Goal: Task Accomplishment & Management: Use online tool/utility

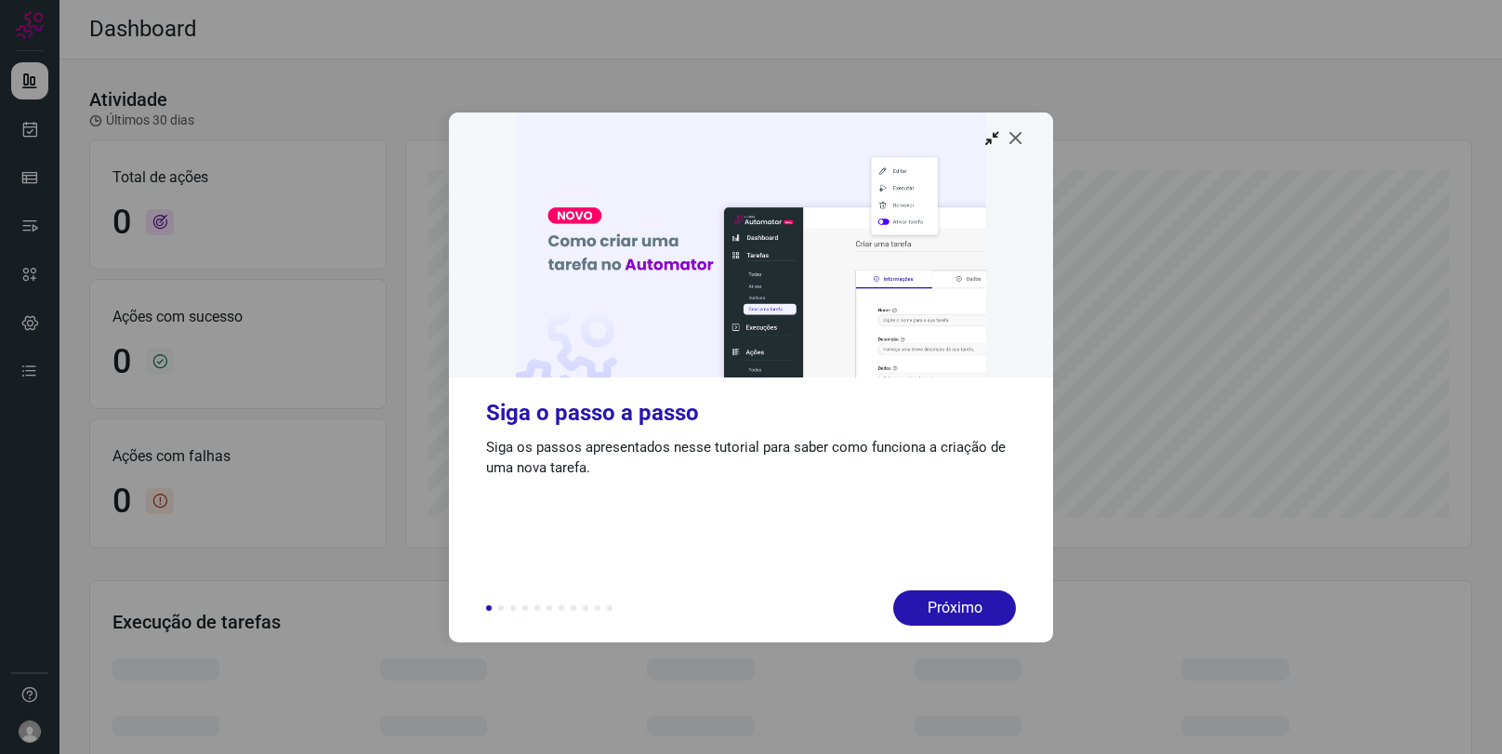
click at [1020, 139] on icon at bounding box center [1015, 137] width 19 height 19
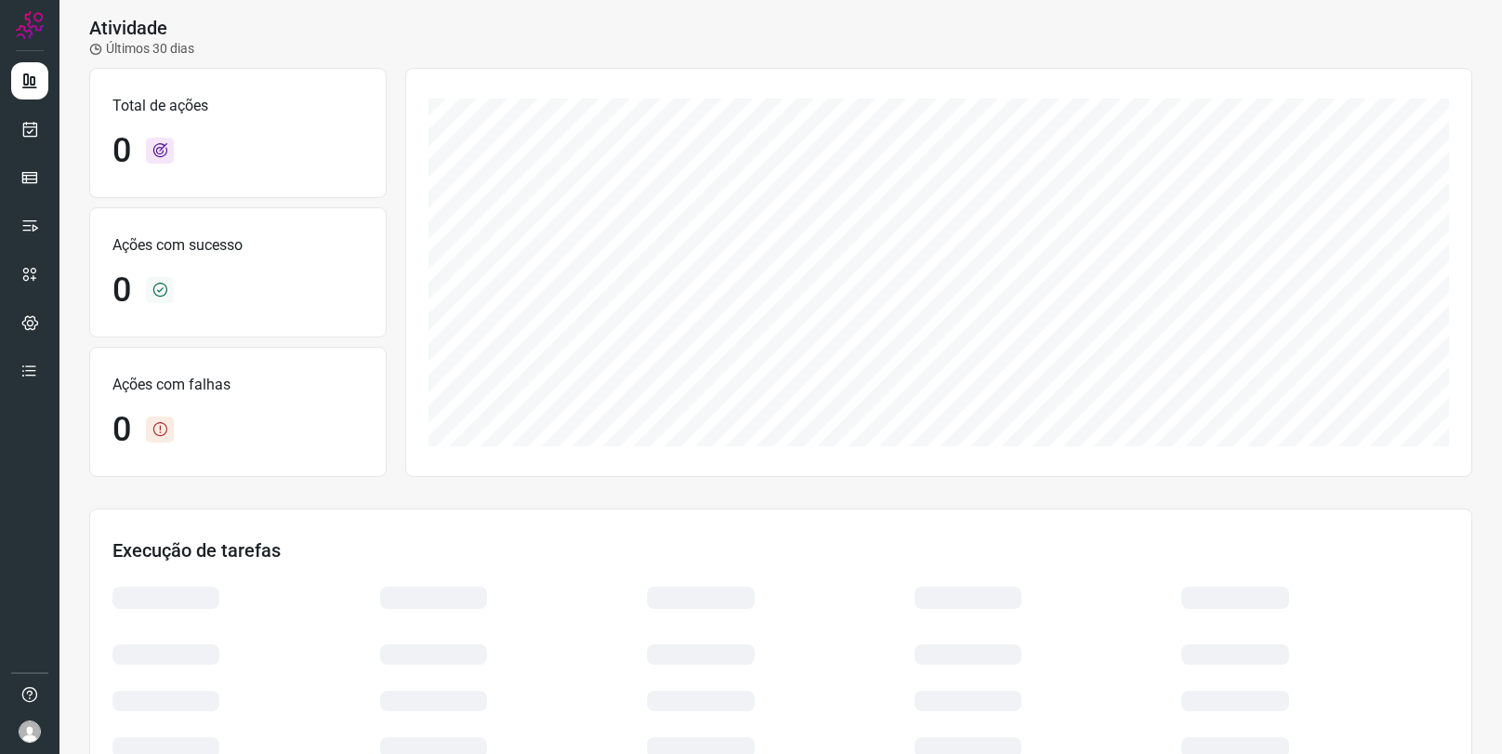
scroll to position [106, 0]
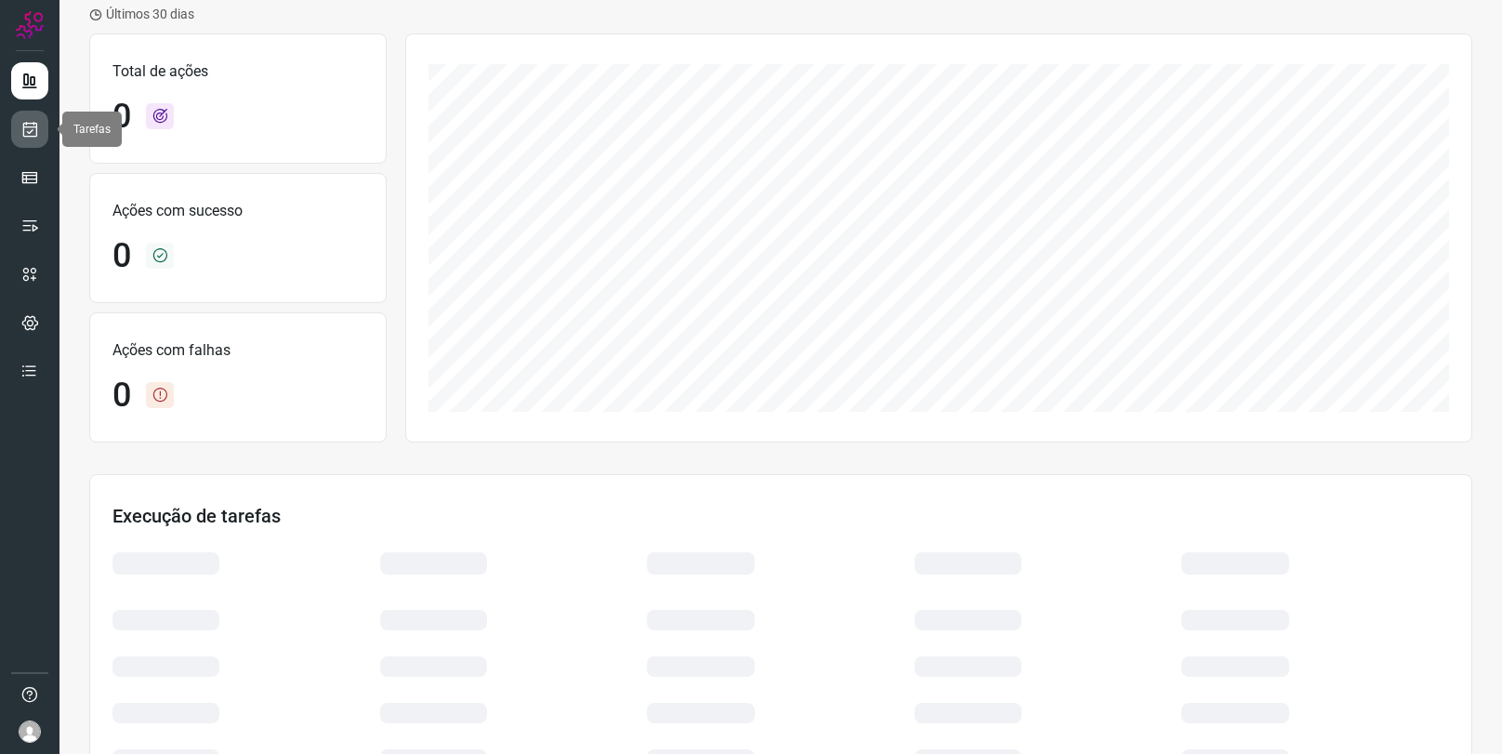
click at [30, 129] on icon at bounding box center [30, 129] width 20 height 19
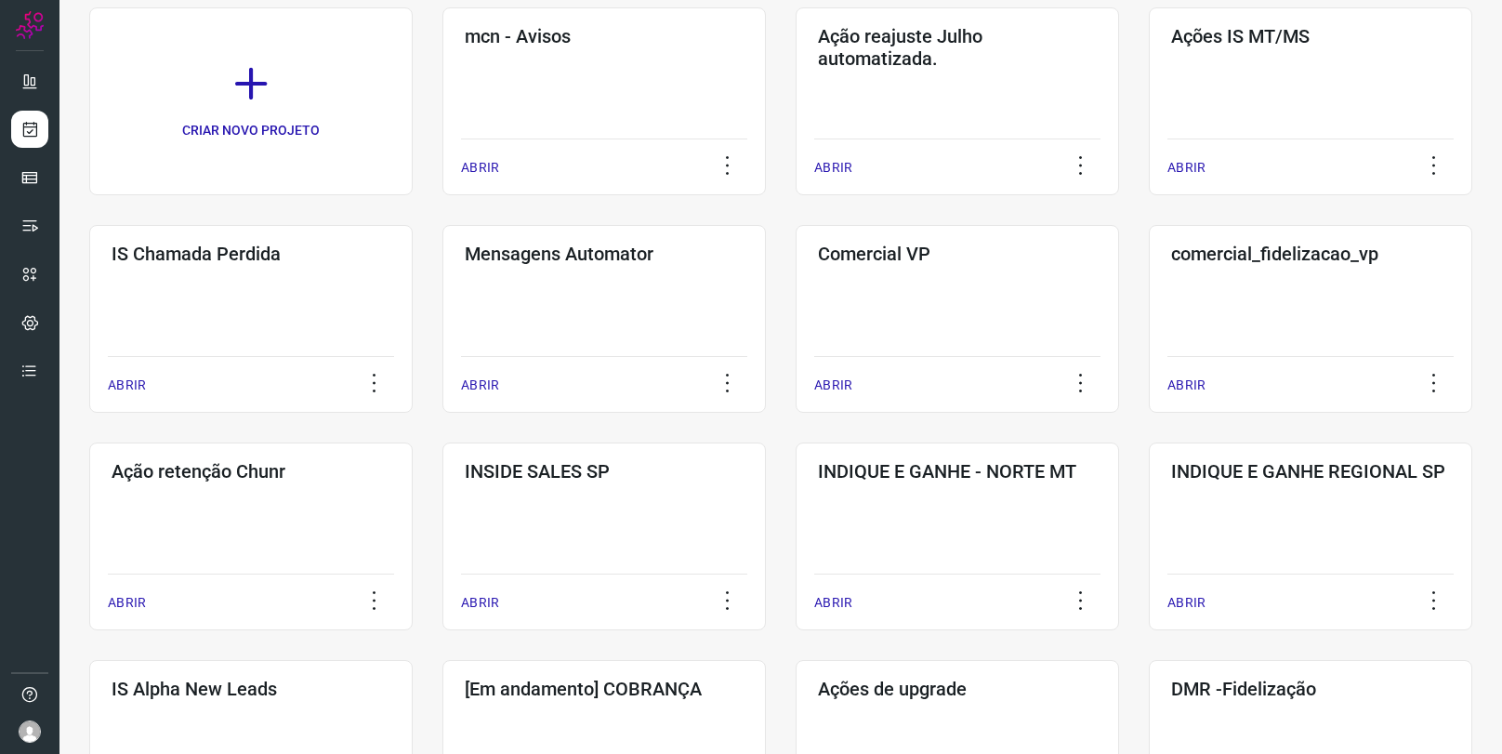
scroll to position [133, 0]
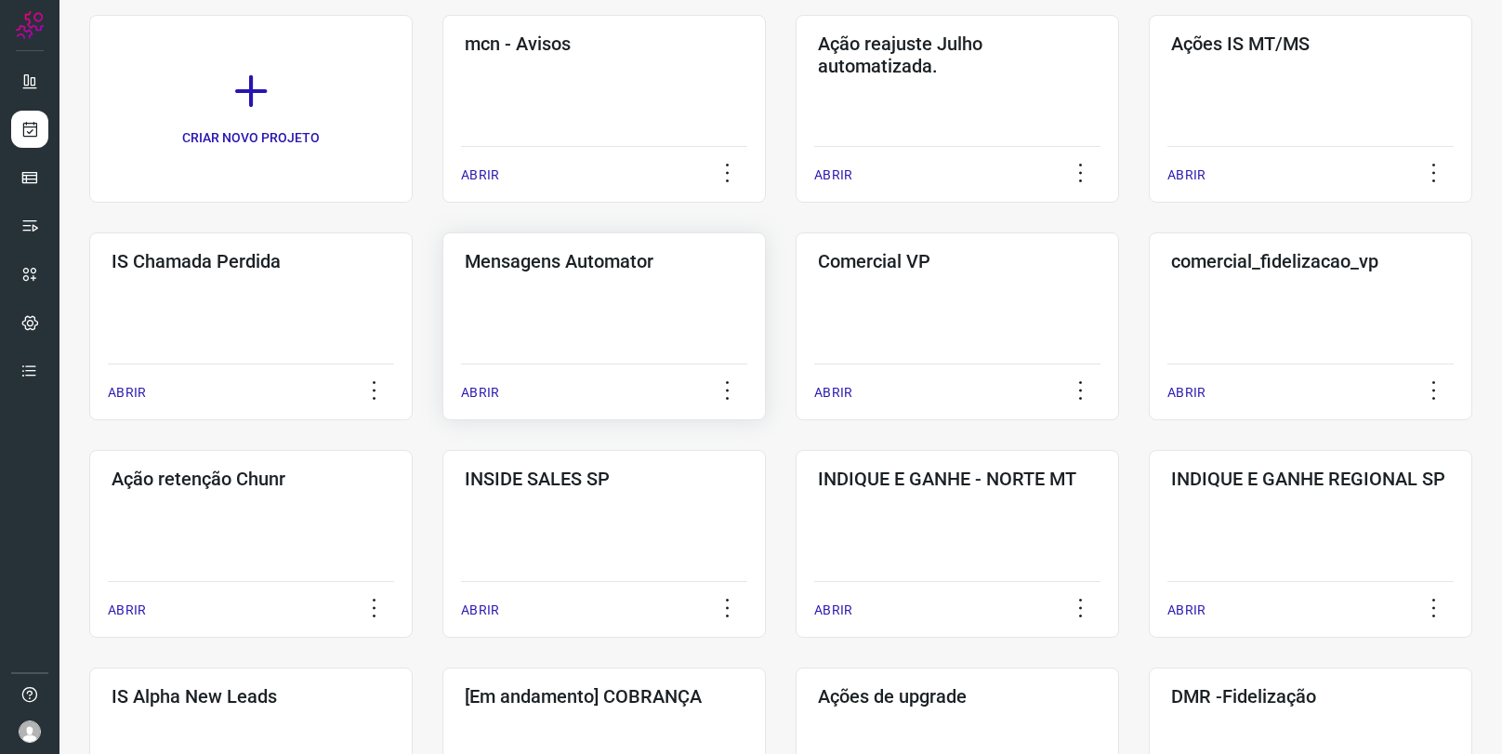
click at [540, 294] on div "Mensagens Automator ABRIR" at bounding box center [603, 326] width 323 height 188
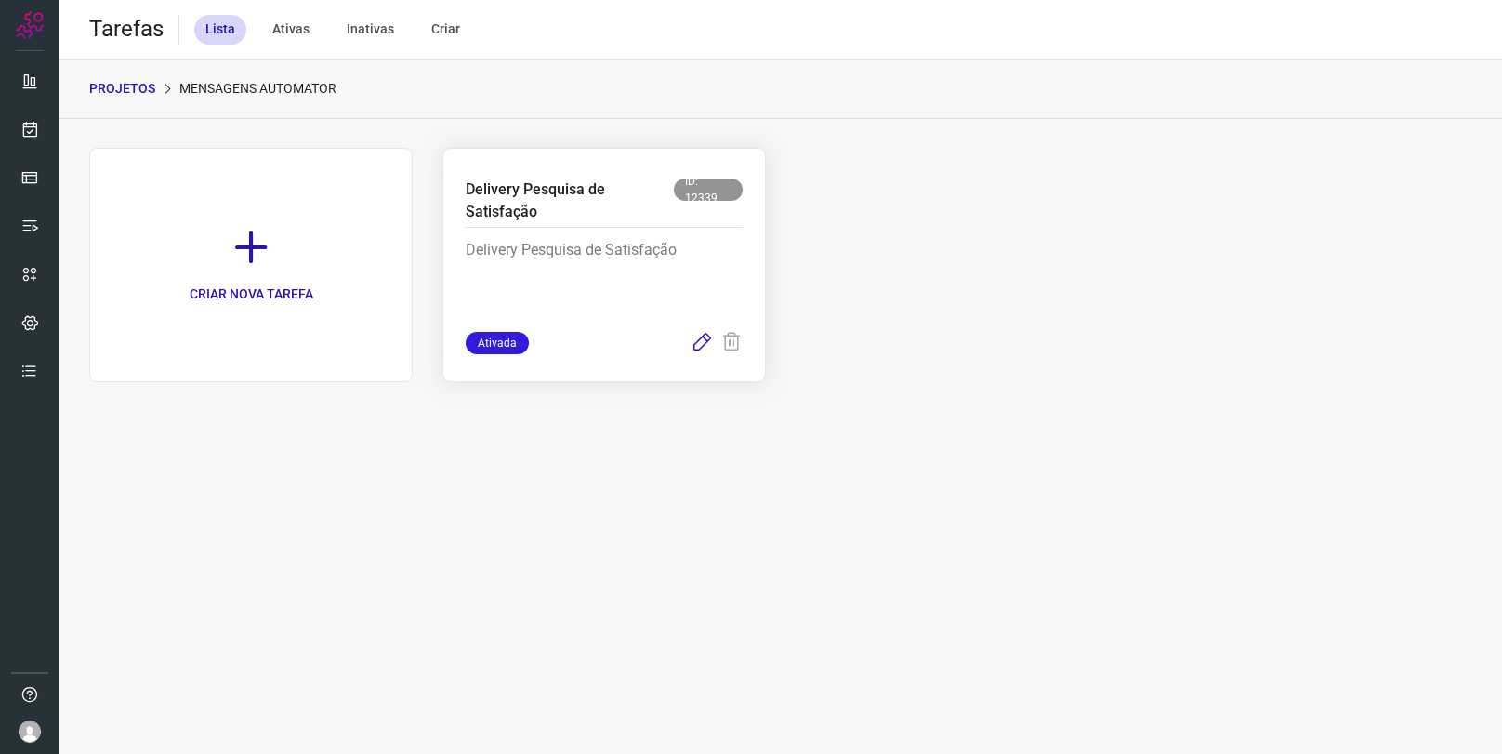
click at [705, 348] on icon at bounding box center [701, 343] width 22 height 22
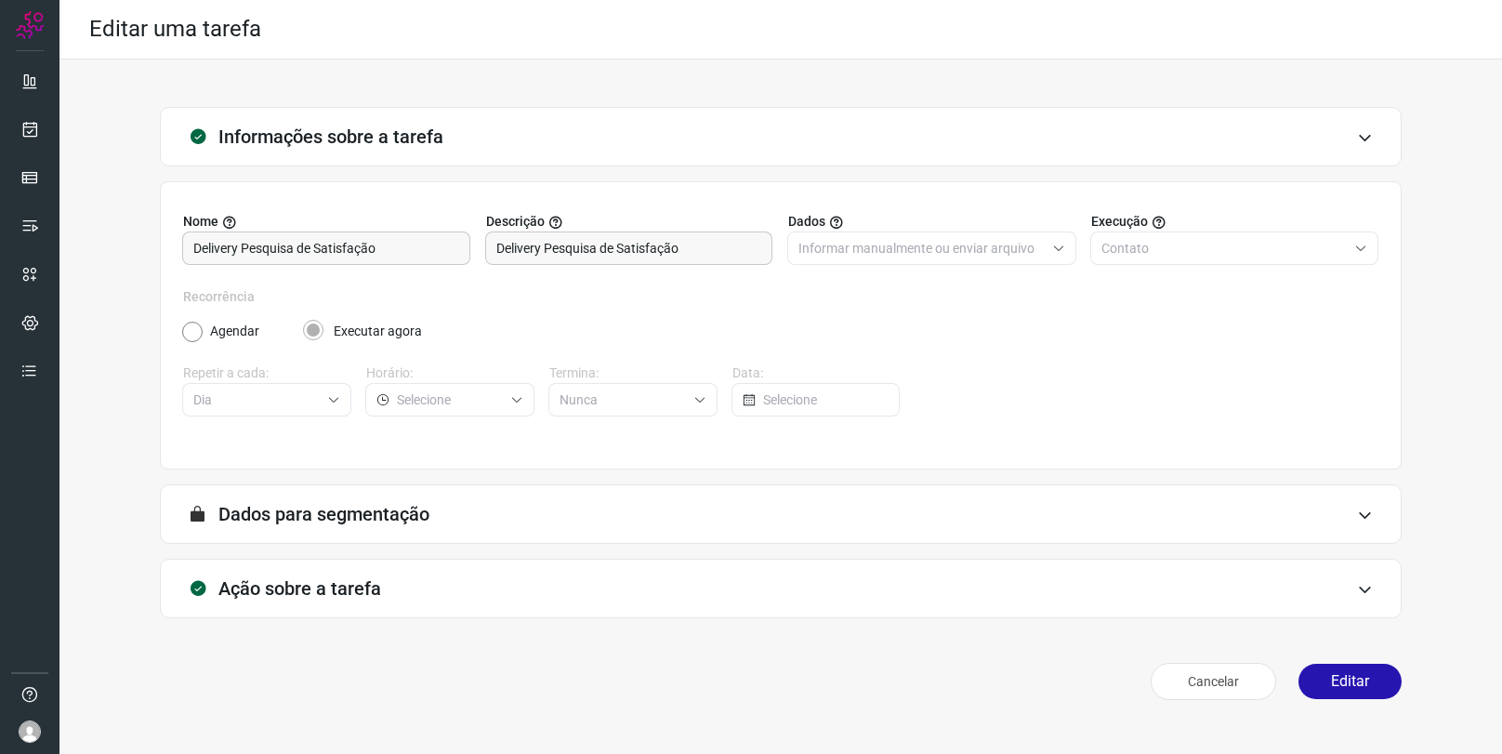
click at [322, 519] on h3 "Dados para segmentação" at bounding box center [323, 514] width 211 height 22
click at [1209, 683] on button "Cancelar" at bounding box center [1212, 681] width 125 height 37
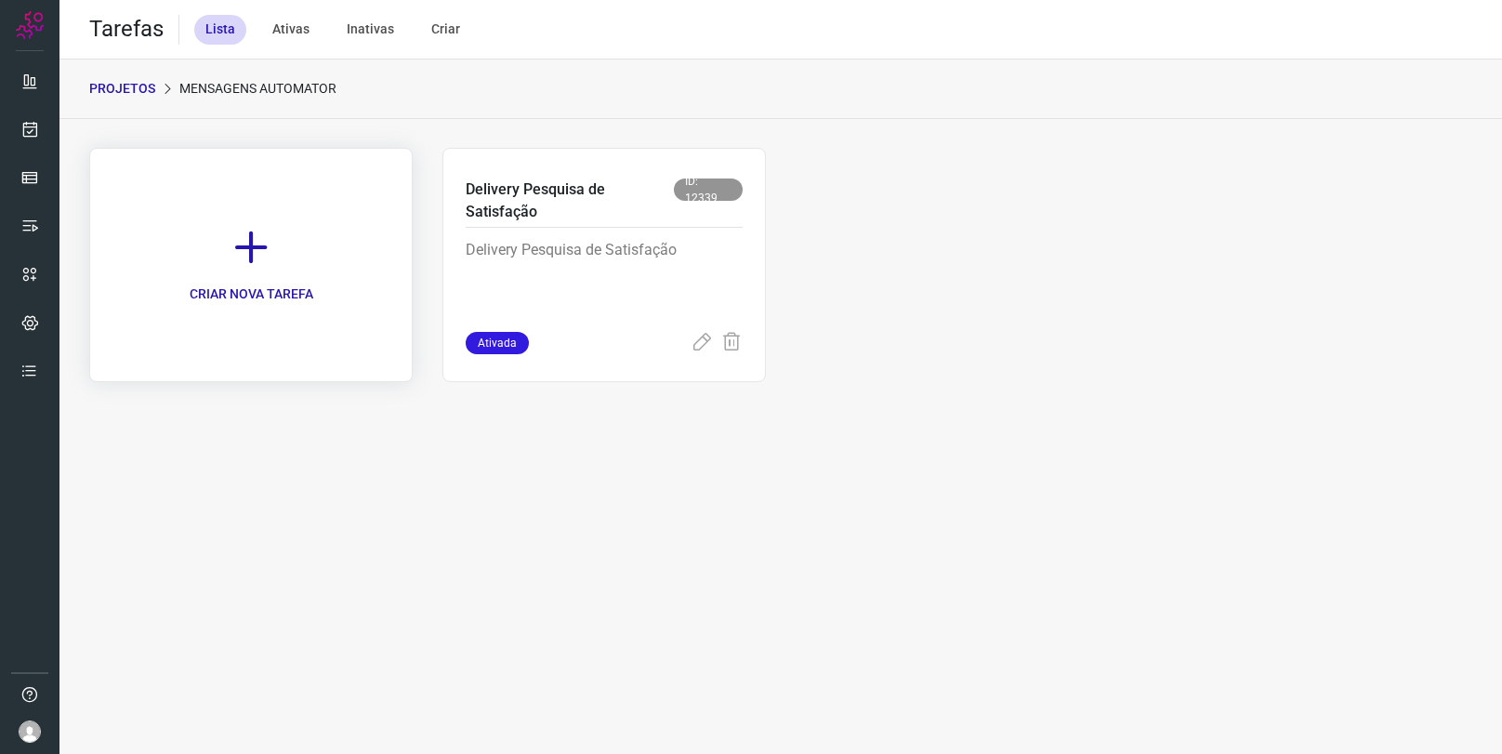
click at [271, 286] on p "CRIAR NOVA TAREFA" at bounding box center [252, 294] width 124 height 20
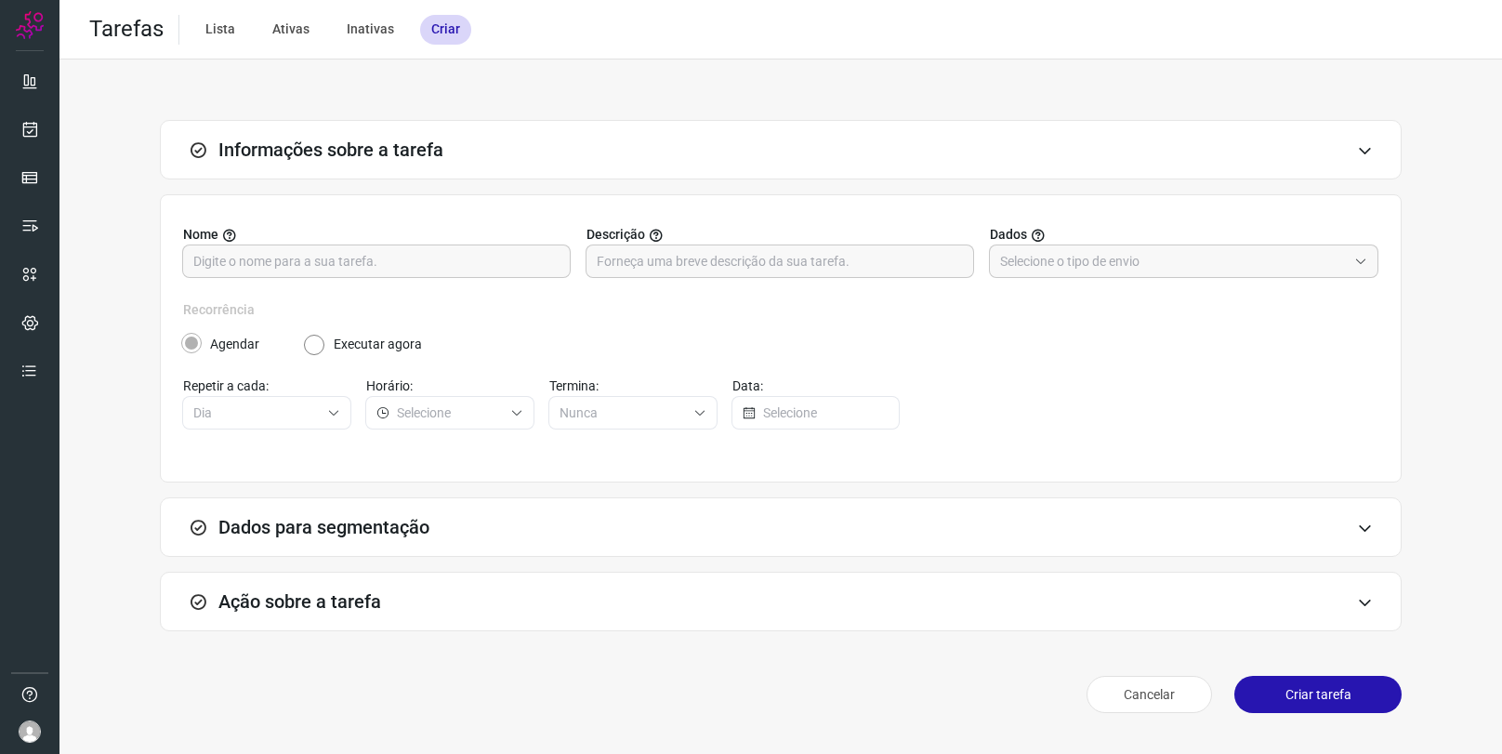
click at [297, 609] on h3 "Ação sobre a tarefa" at bounding box center [299, 601] width 163 height 22
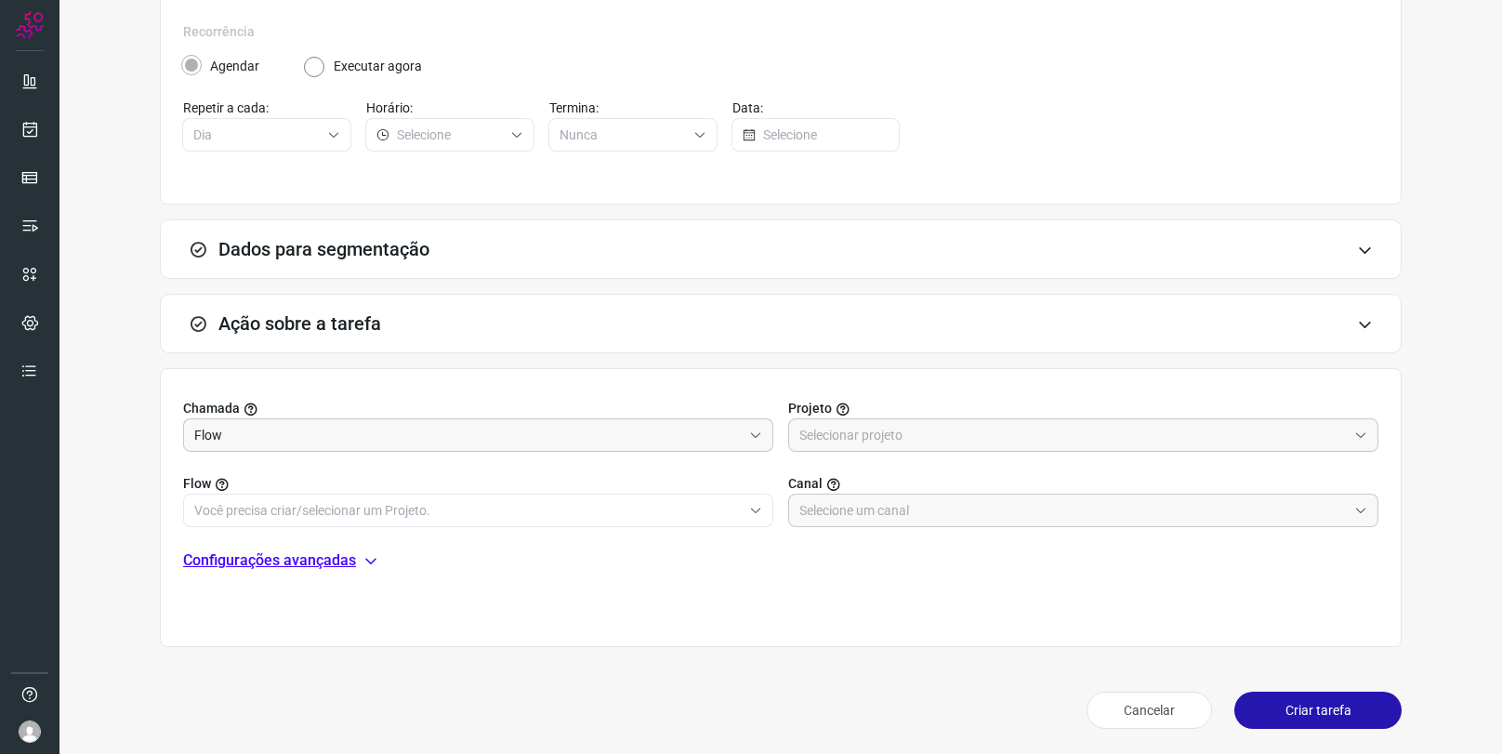
scroll to position [279, 0]
click at [285, 561] on p "Configurações avançadas" at bounding box center [269, 559] width 173 height 22
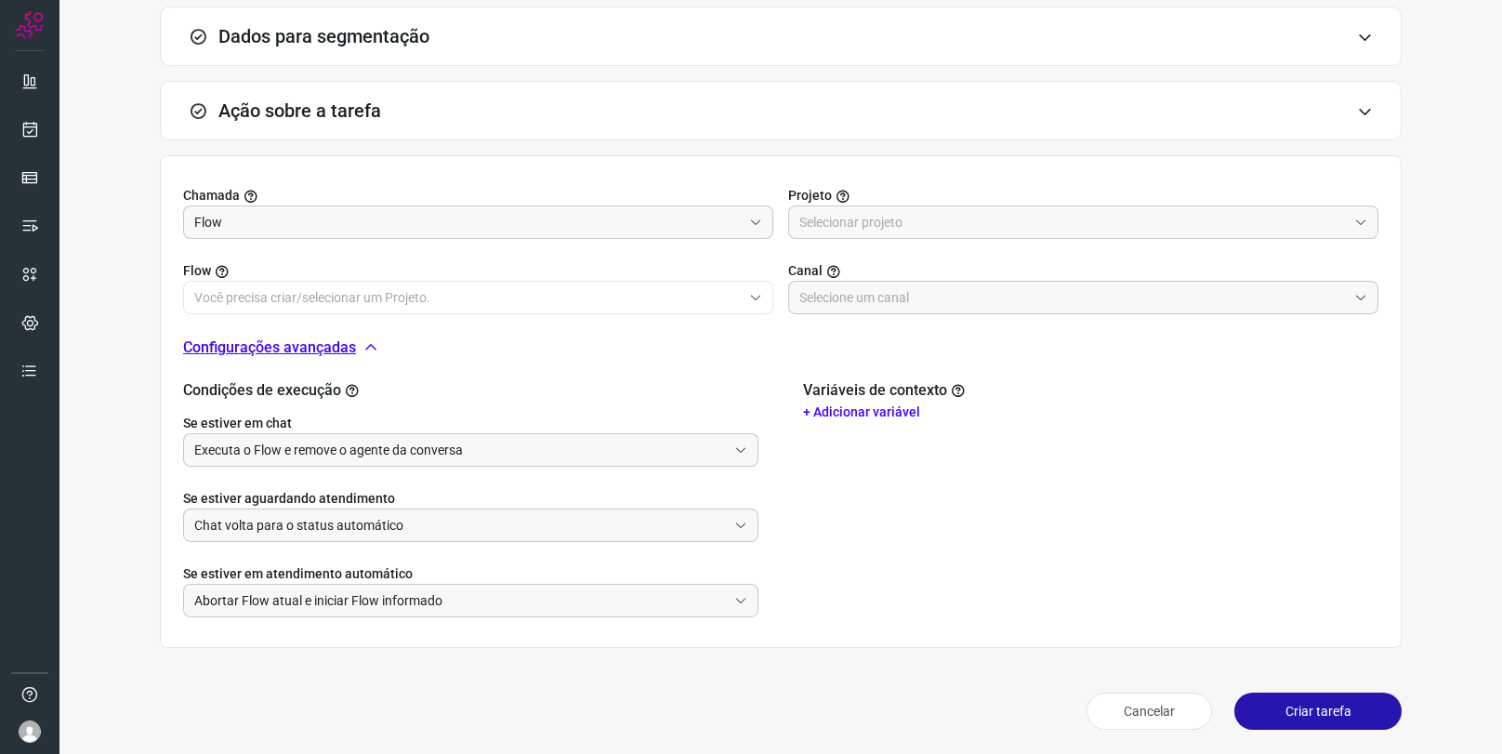
scroll to position [493, 0]
click at [844, 412] on p "+ Adicionar variável" at bounding box center [1090, 411] width 575 height 20
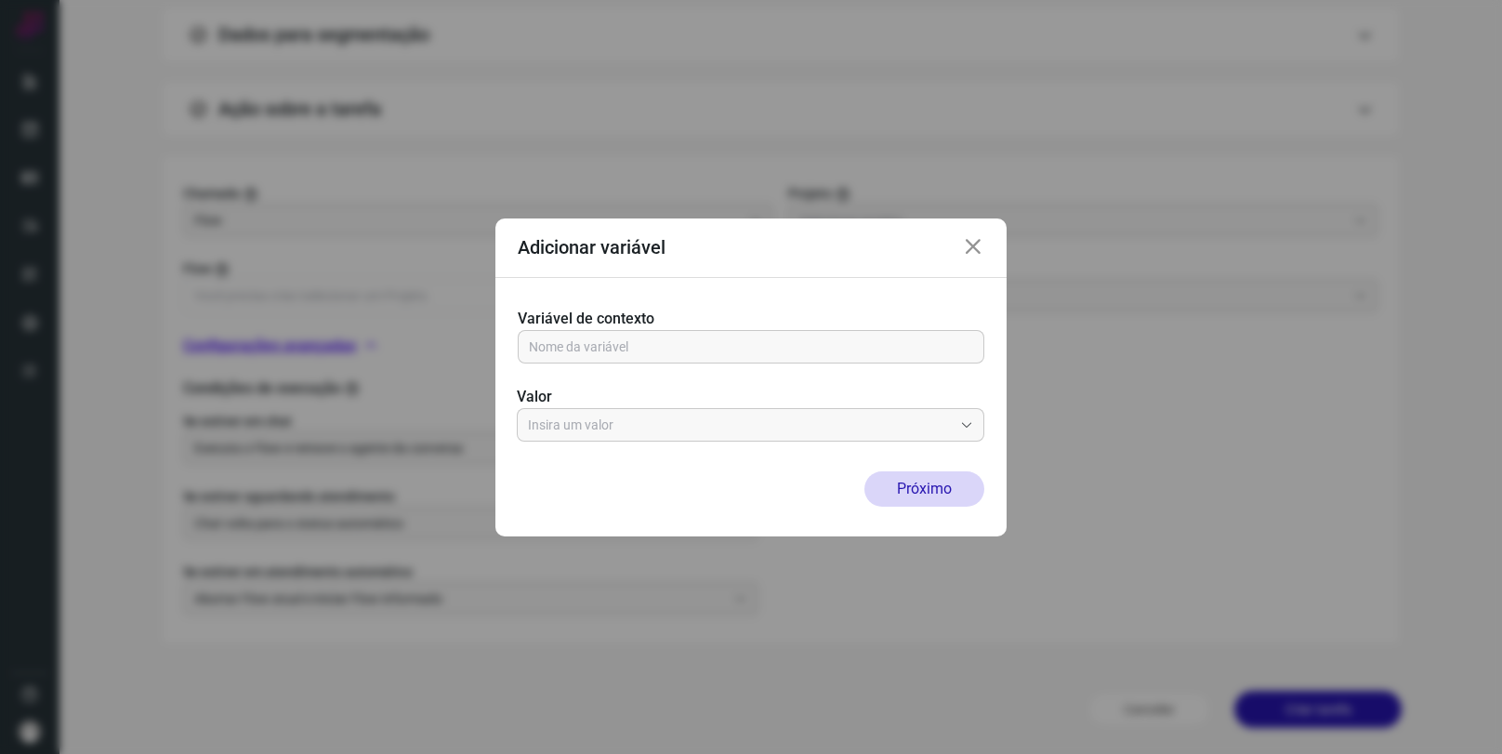
click at [982, 244] on icon at bounding box center [973, 247] width 22 height 22
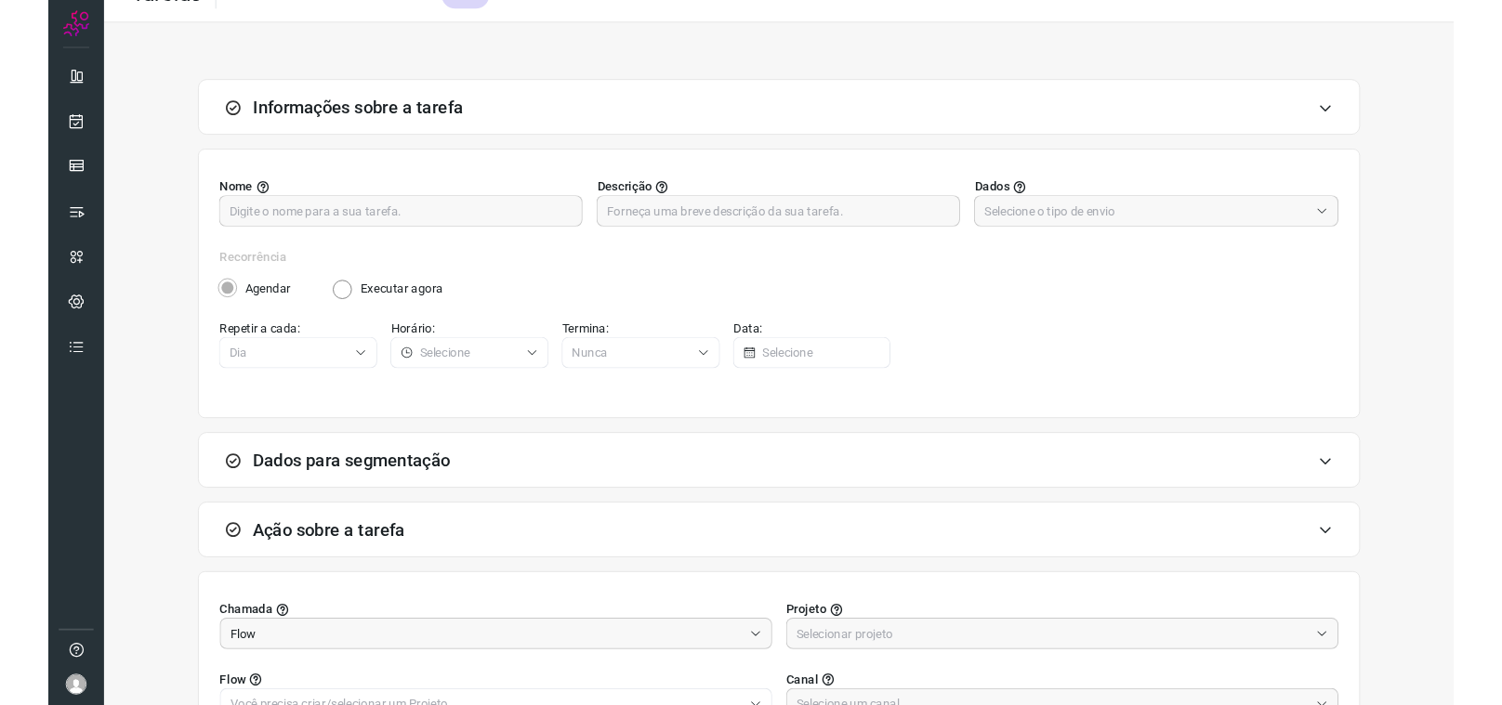
scroll to position [0, 0]
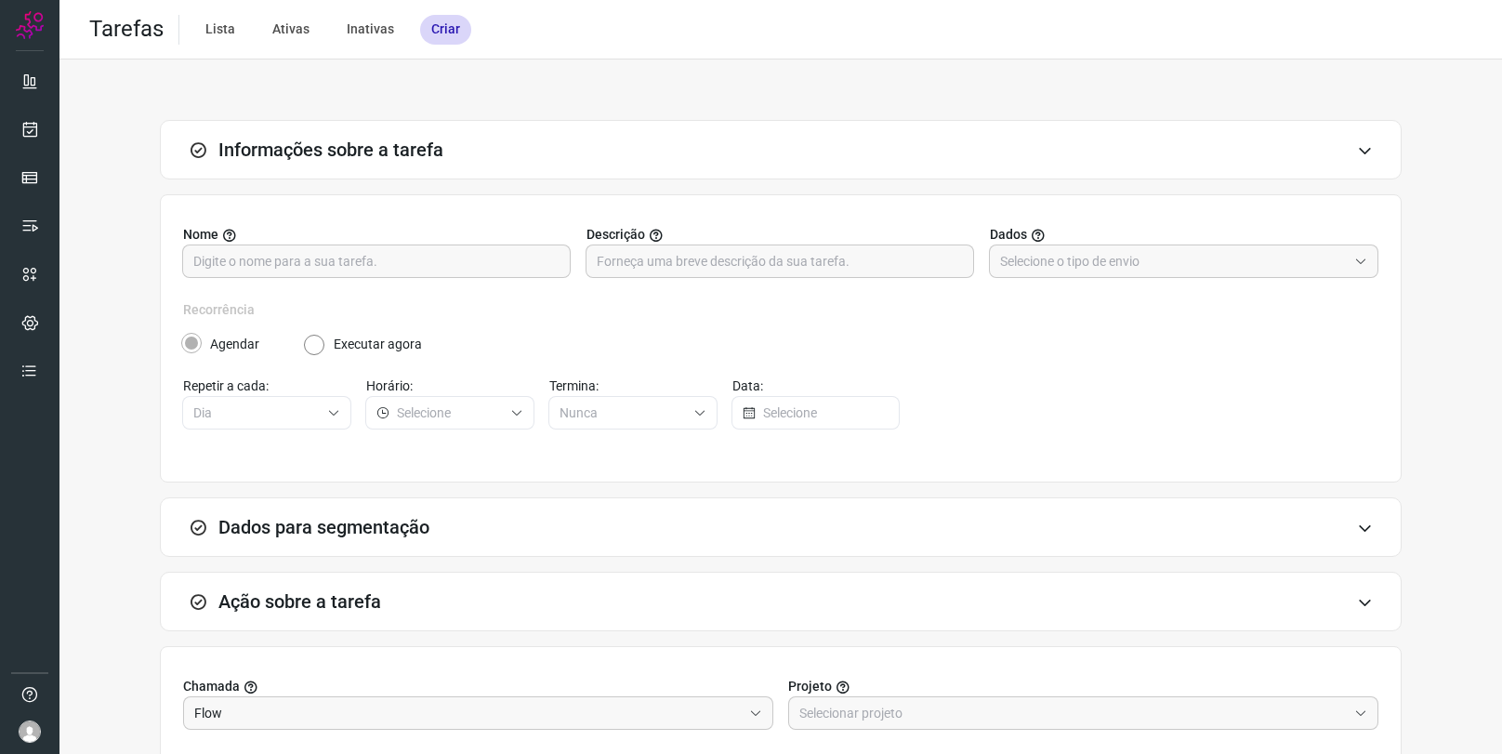
click at [367, 33] on div "Inativas" at bounding box center [370, 30] width 70 height 30
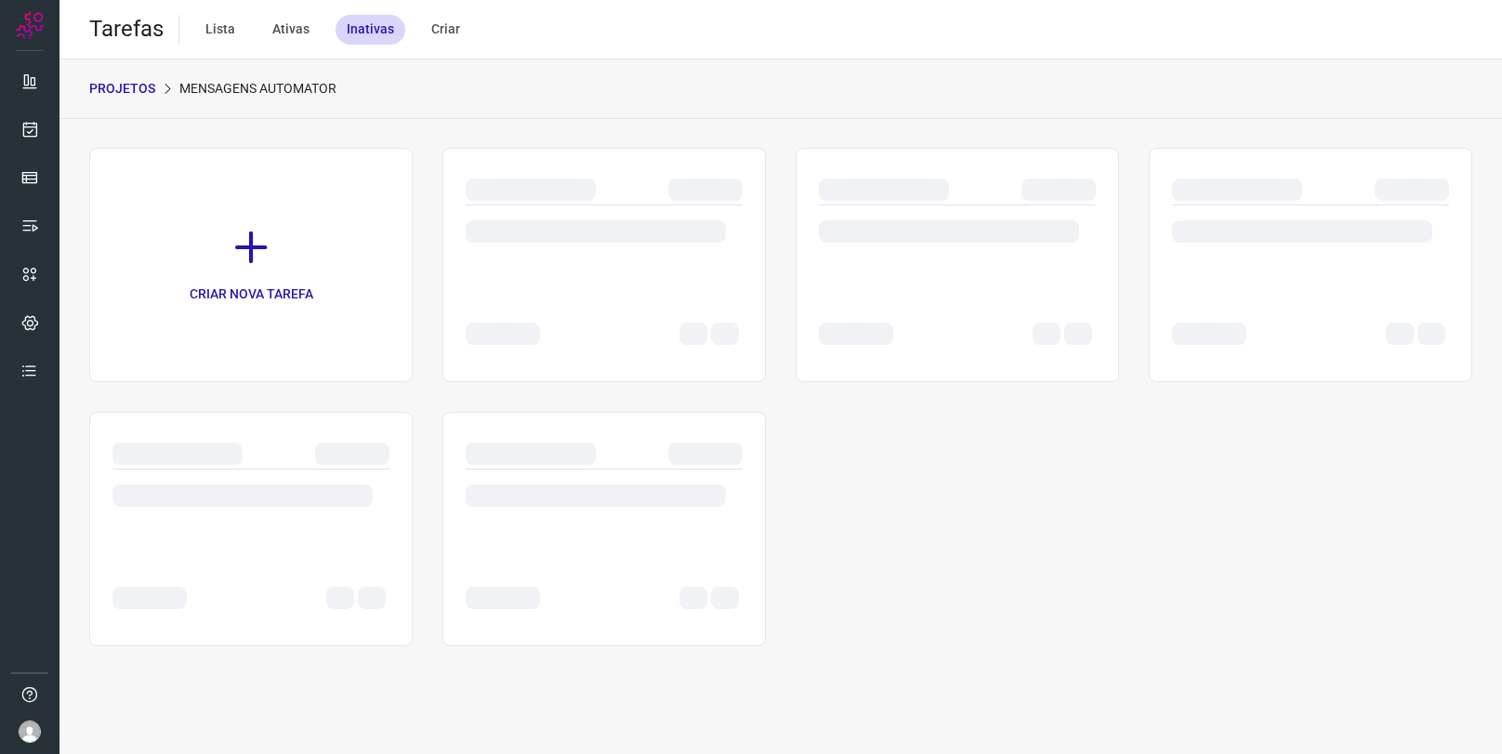
click at [432, 33] on div "Criar" at bounding box center [445, 30] width 51 height 30
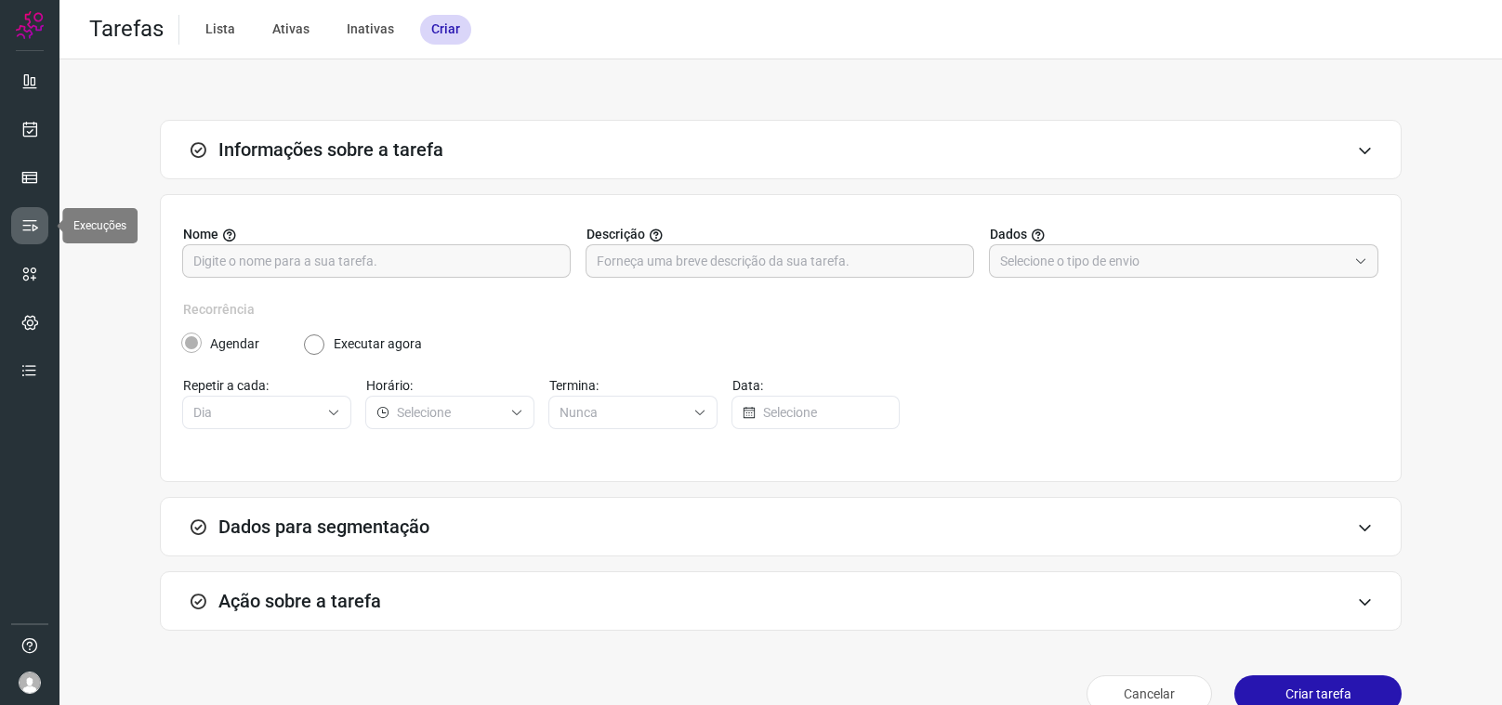
click at [29, 228] on icon at bounding box center [29, 226] width 19 height 19
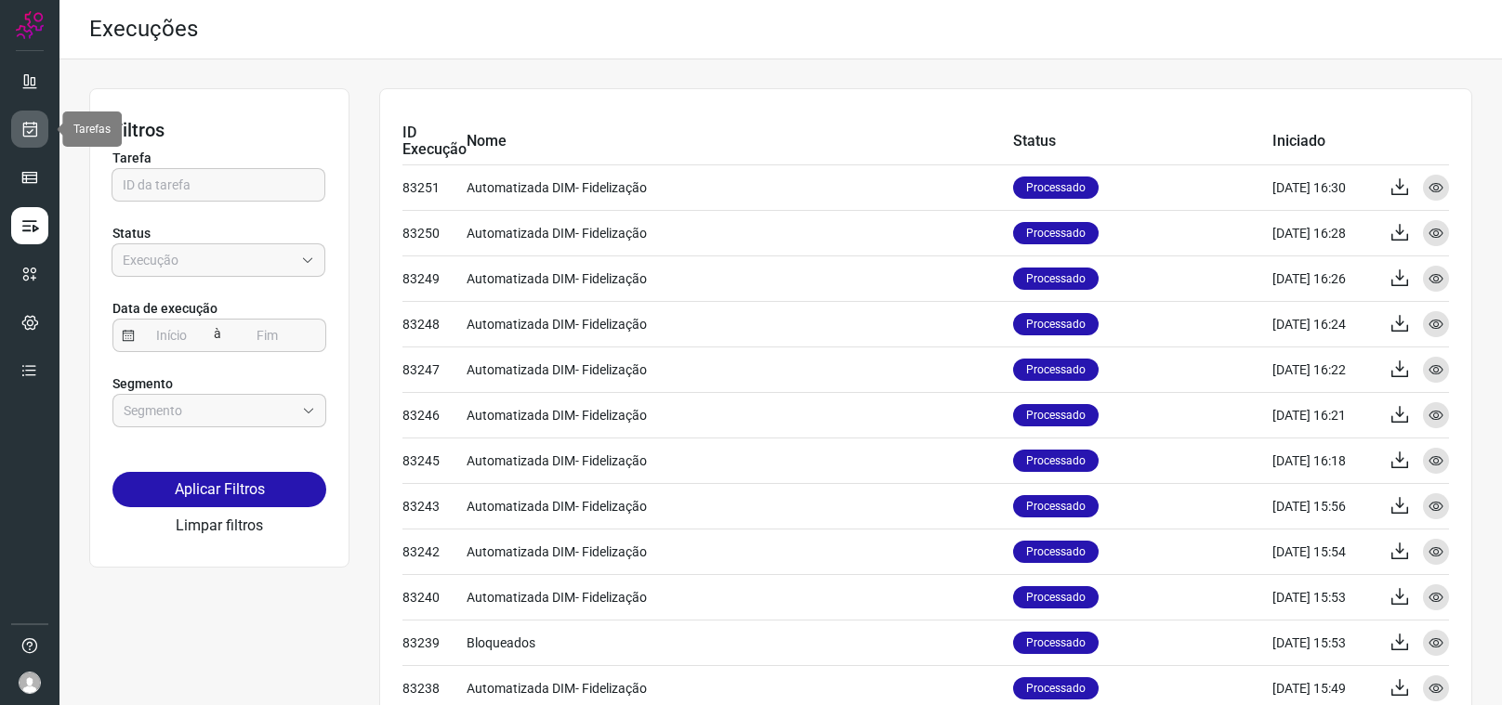
click at [23, 118] on link at bounding box center [29, 129] width 37 height 37
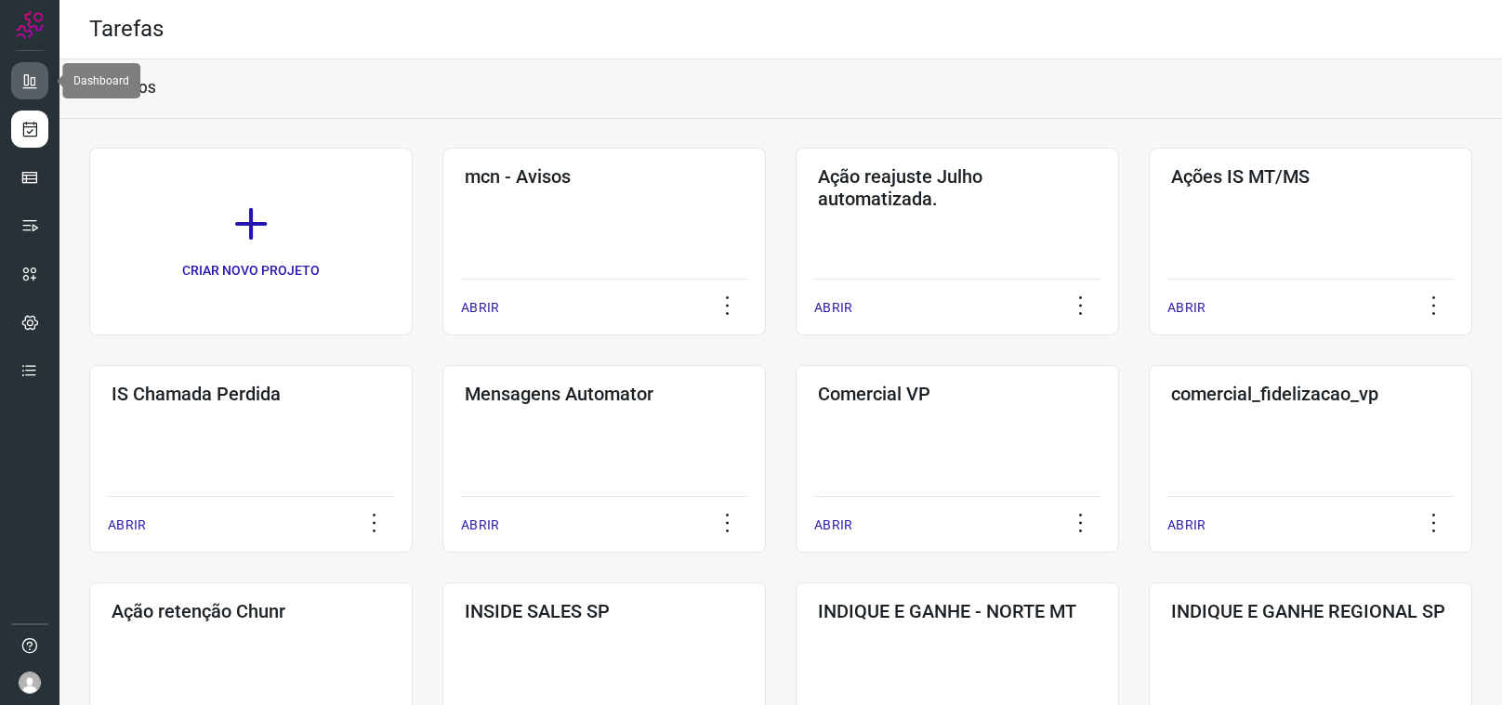
click at [31, 90] on link at bounding box center [29, 80] width 37 height 37
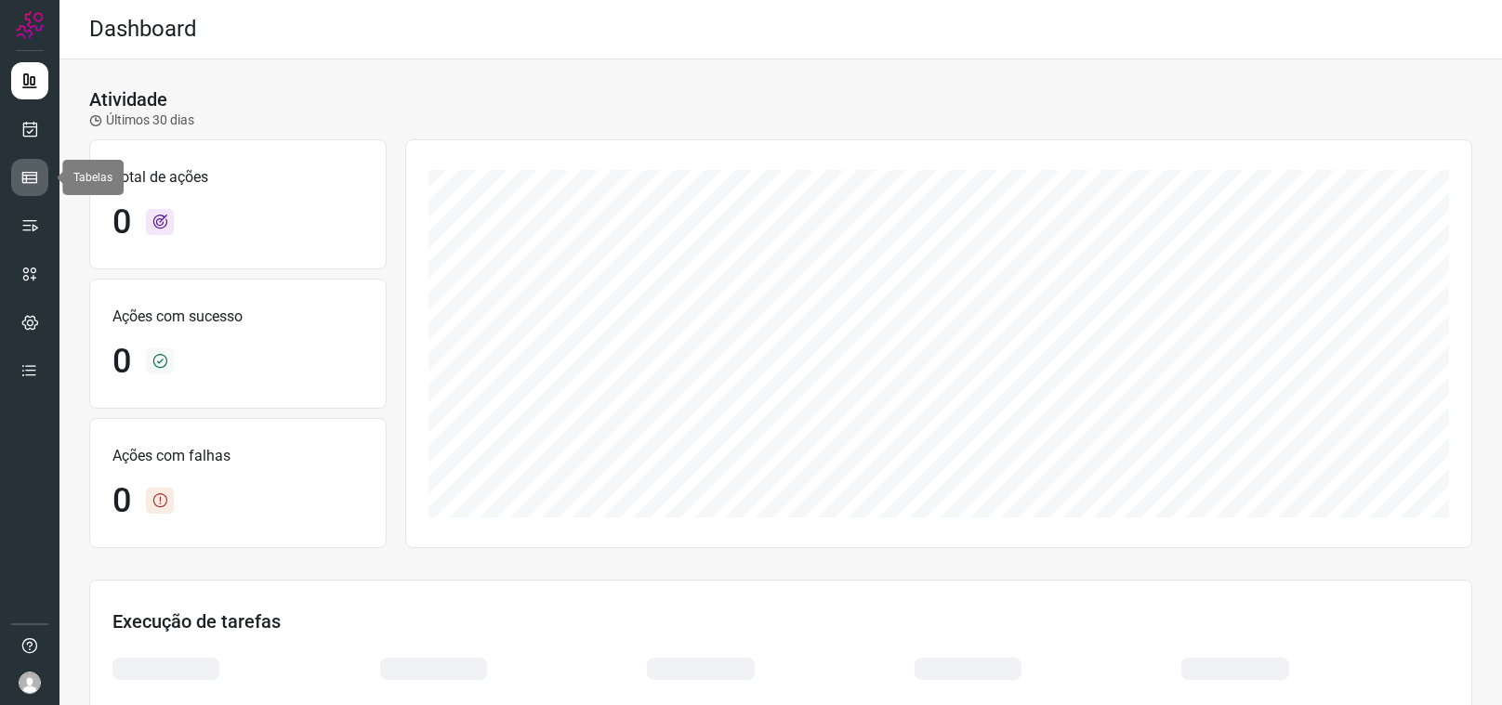
click at [42, 184] on link at bounding box center [29, 177] width 37 height 37
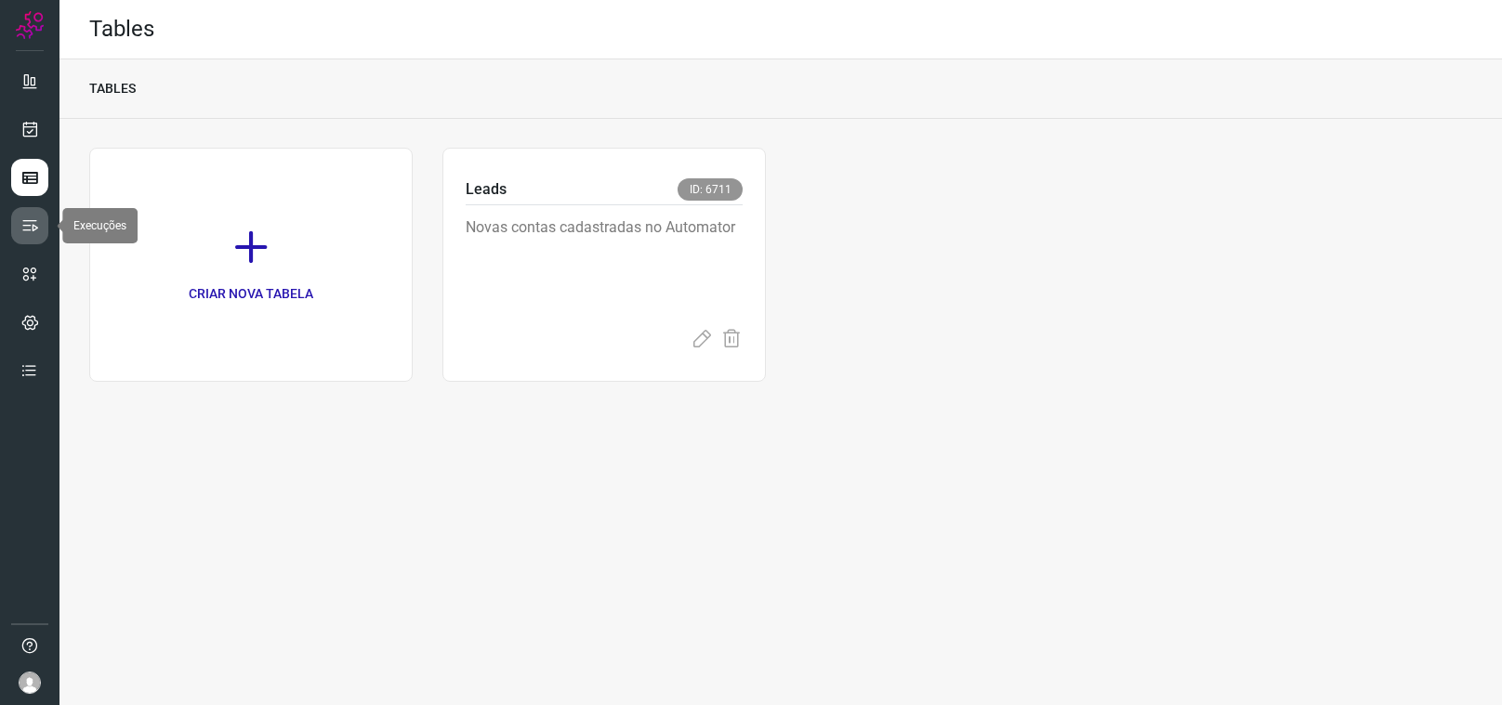
click at [34, 236] on link at bounding box center [29, 225] width 37 height 37
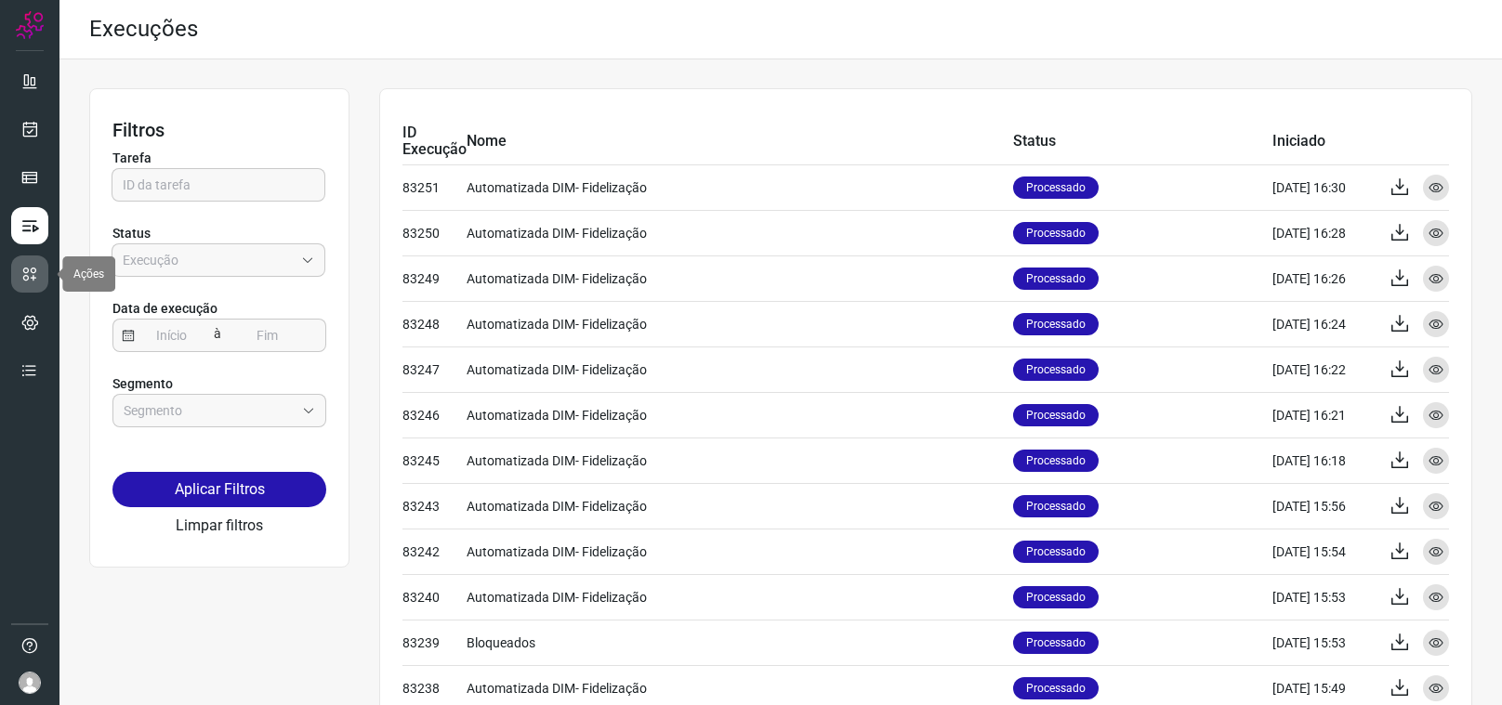
click at [20, 277] on icon at bounding box center [29, 274] width 19 height 19
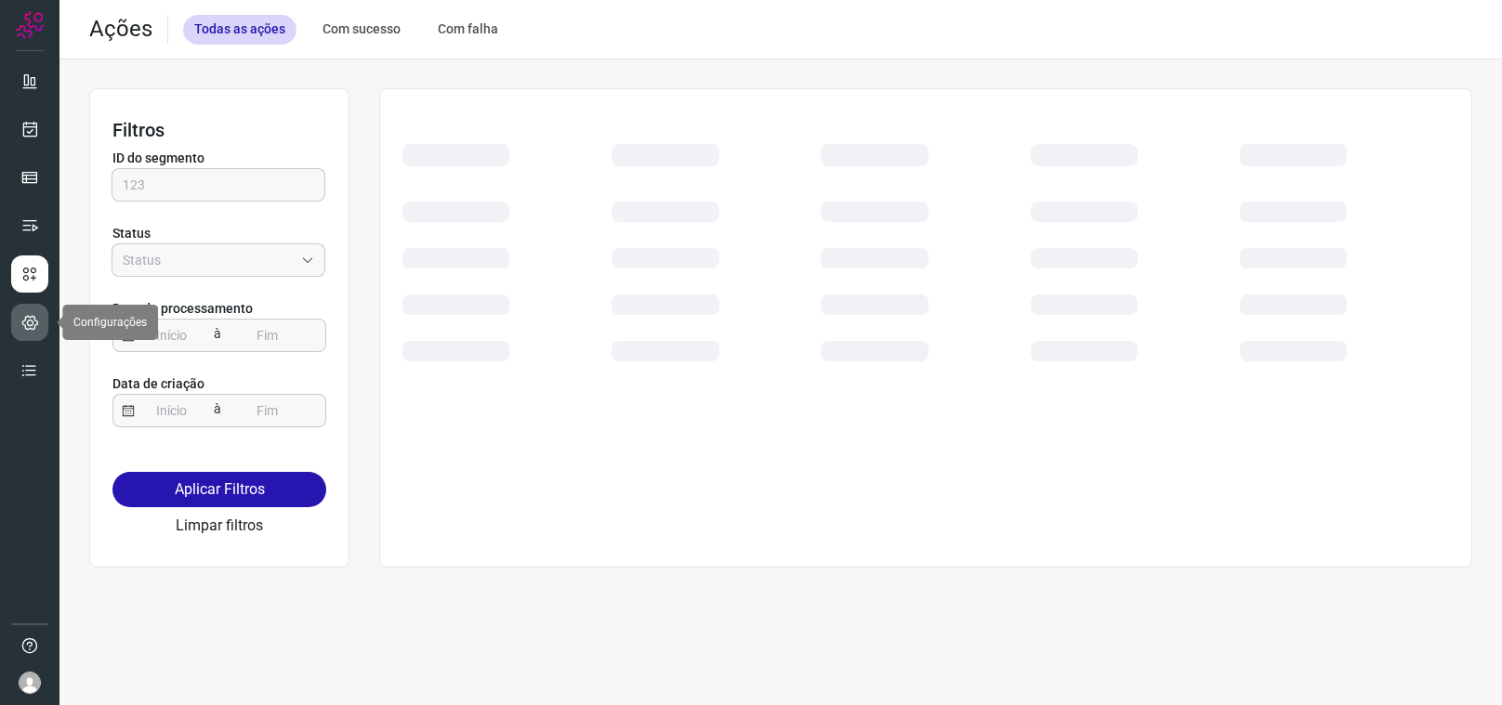
click at [27, 322] on icon at bounding box center [30, 322] width 18 height 19
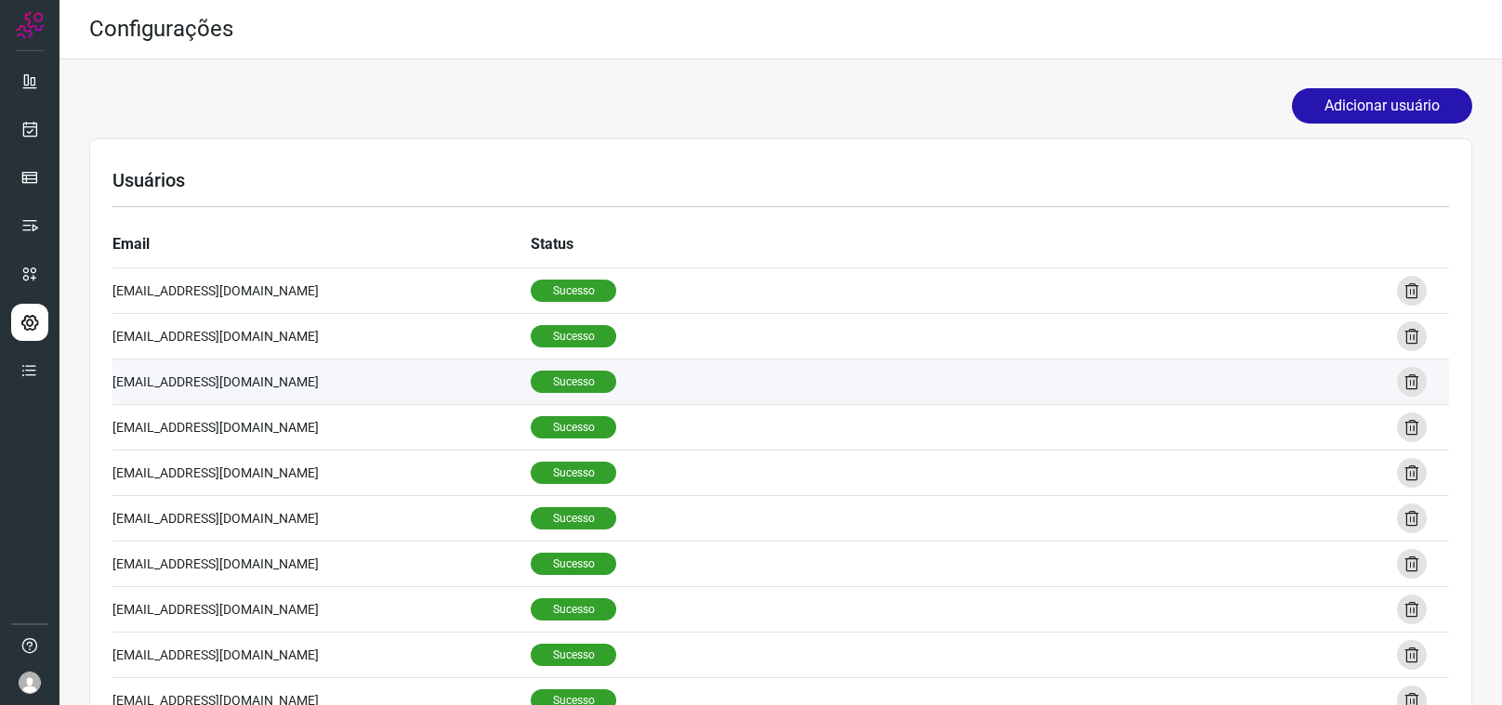
scroll to position [3, 0]
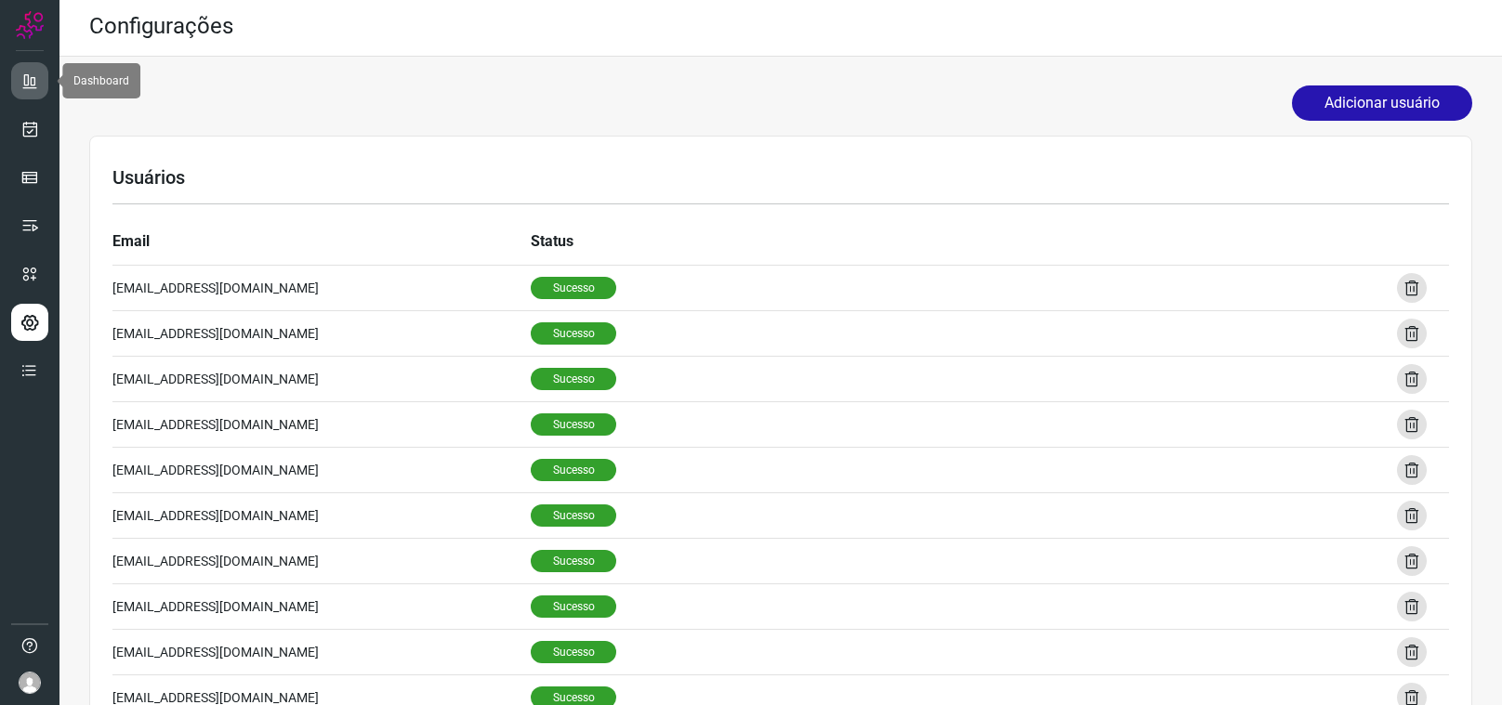
click at [25, 72] on icon at bounding box center [29, 81] width 19 height 19
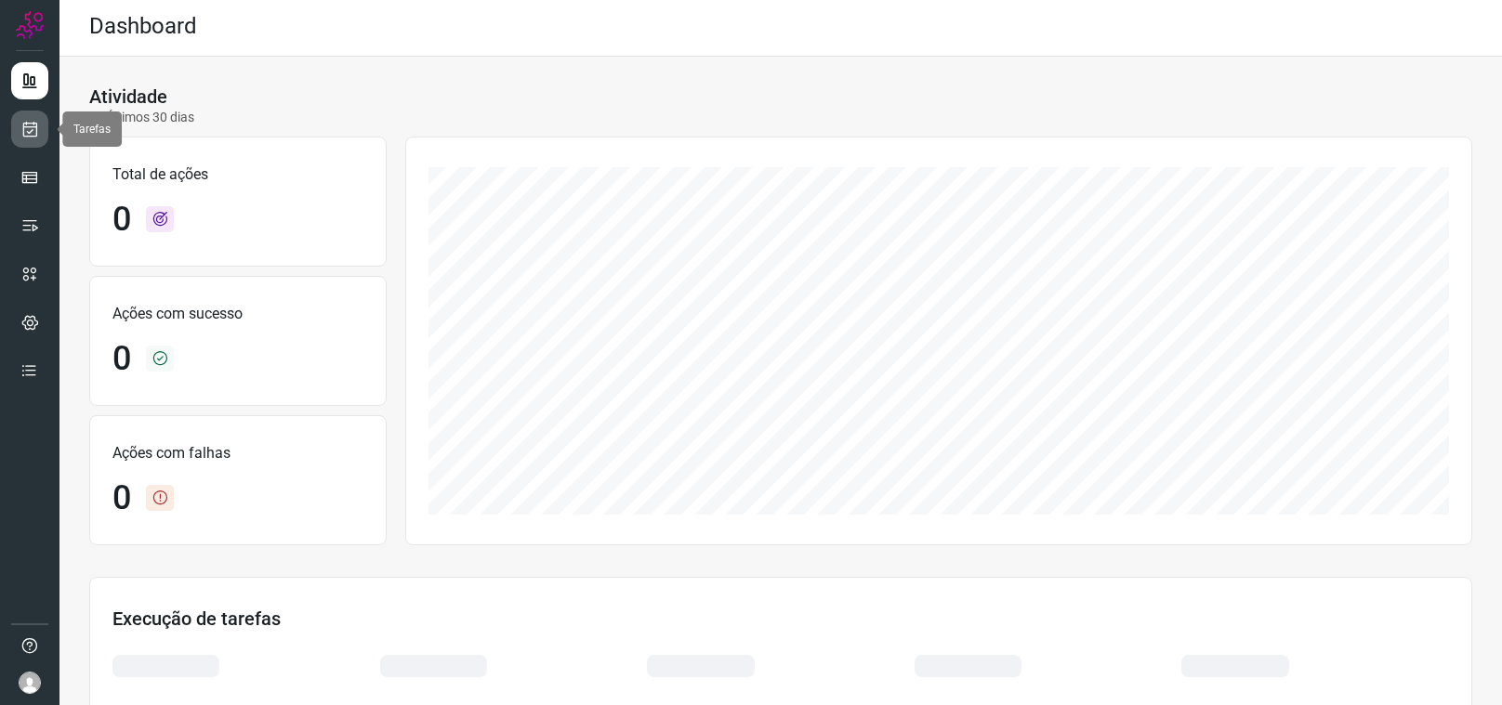
click at [29, 134] on icon at bounding box center [30, 129] width 20 height 19
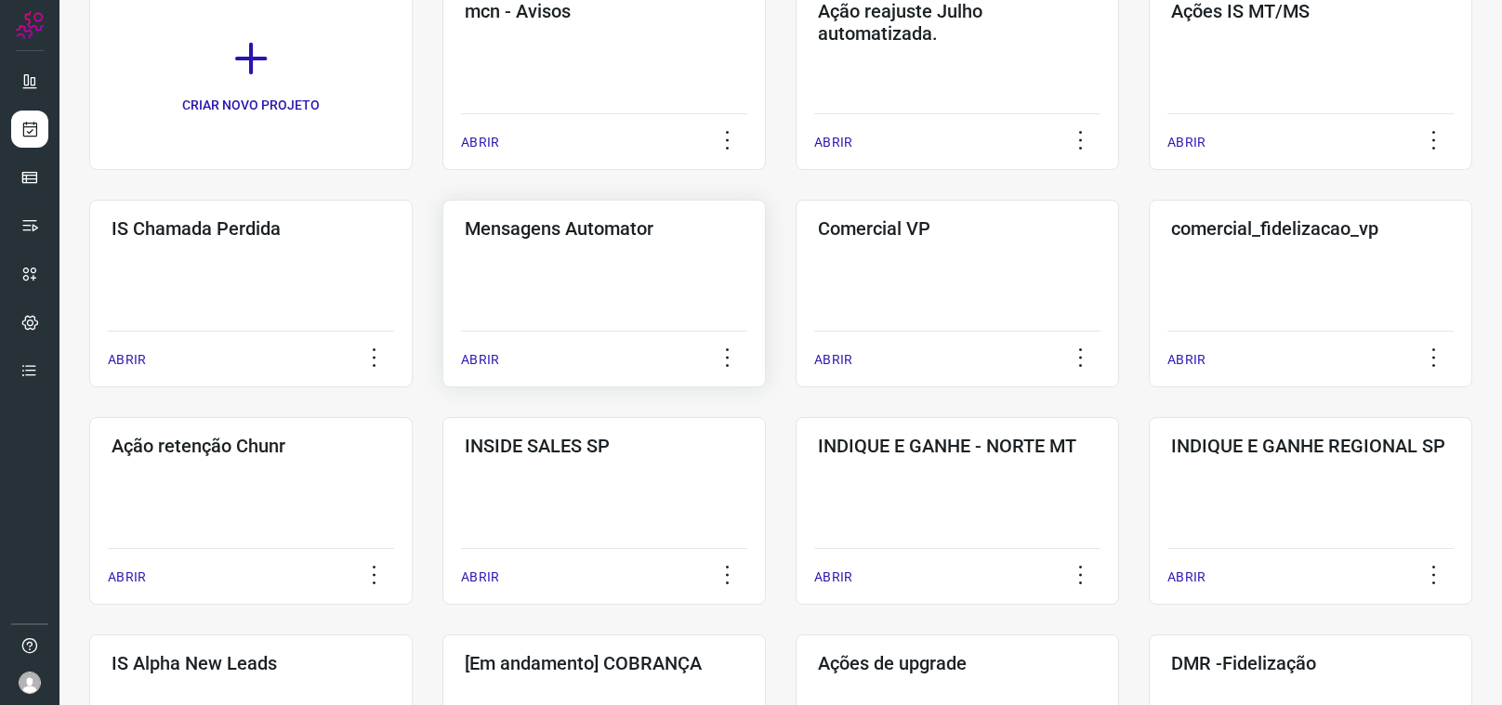
scroll to position [130, 0]
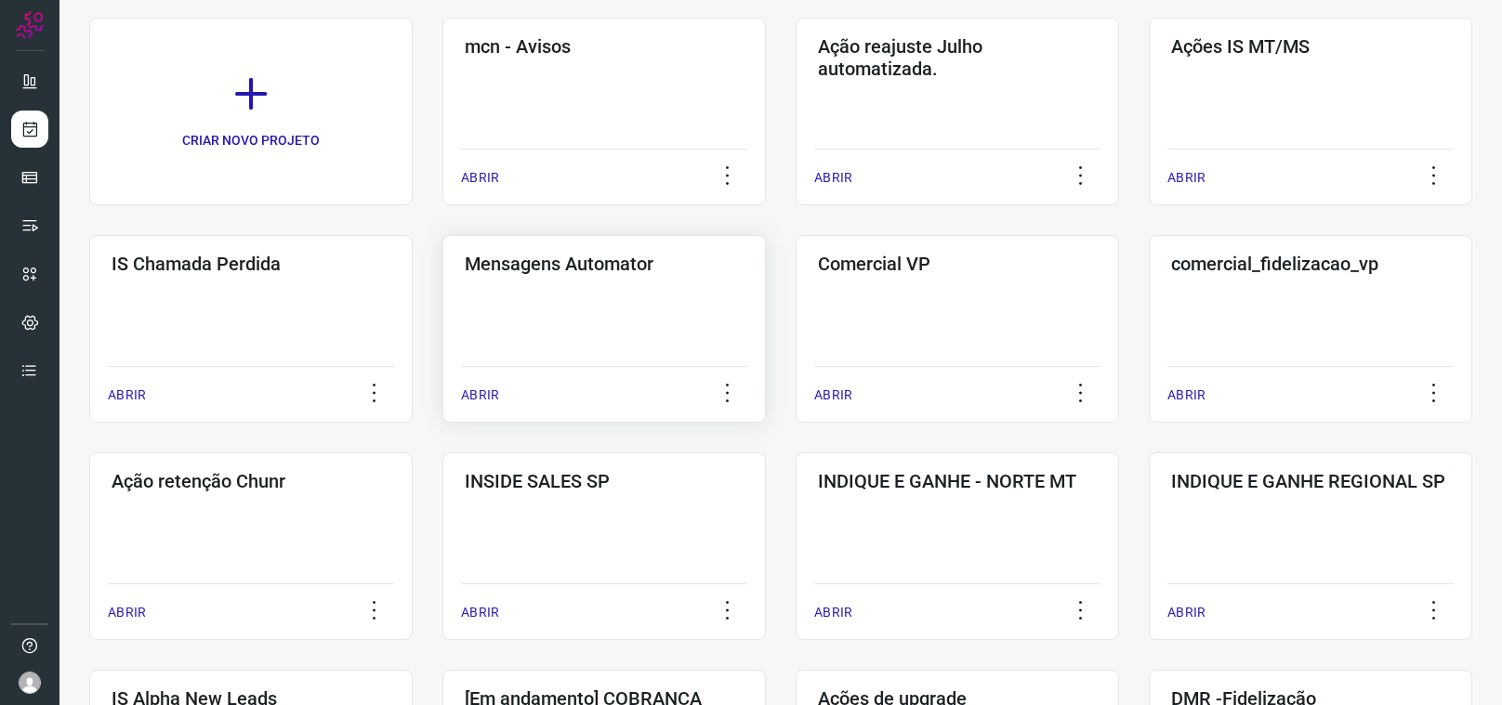
click at [575, 260] on h3 "Mensagens Automator" at bounding box center [604, 264] width 279 height 22
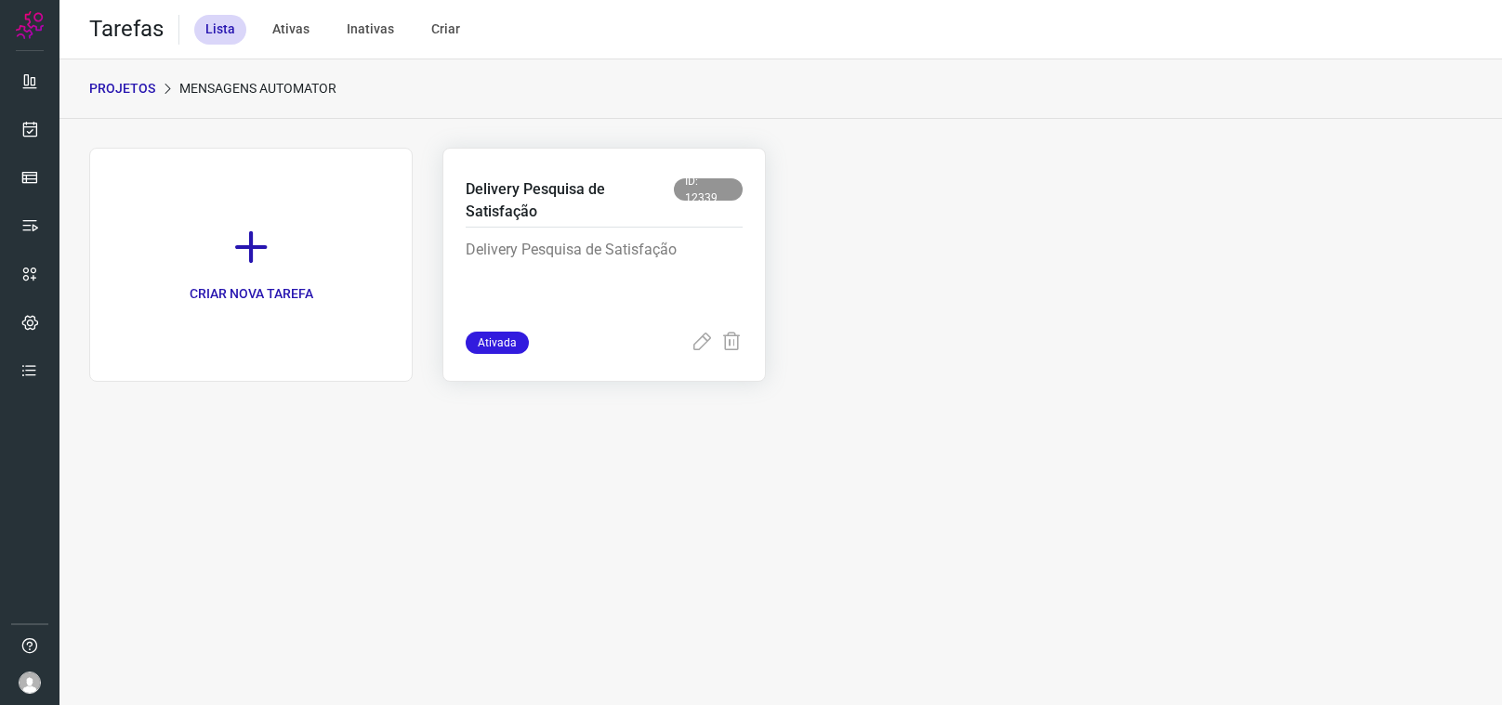
click at [526, 271] on p "Delivery Pesquisa de Satisfação" at bounding box center [604, 285] width 277 height 93
click at [532, 239] on p "Delivery Pesquisa de Satisfação" at bounding box center [604, 285] width 277 height 93
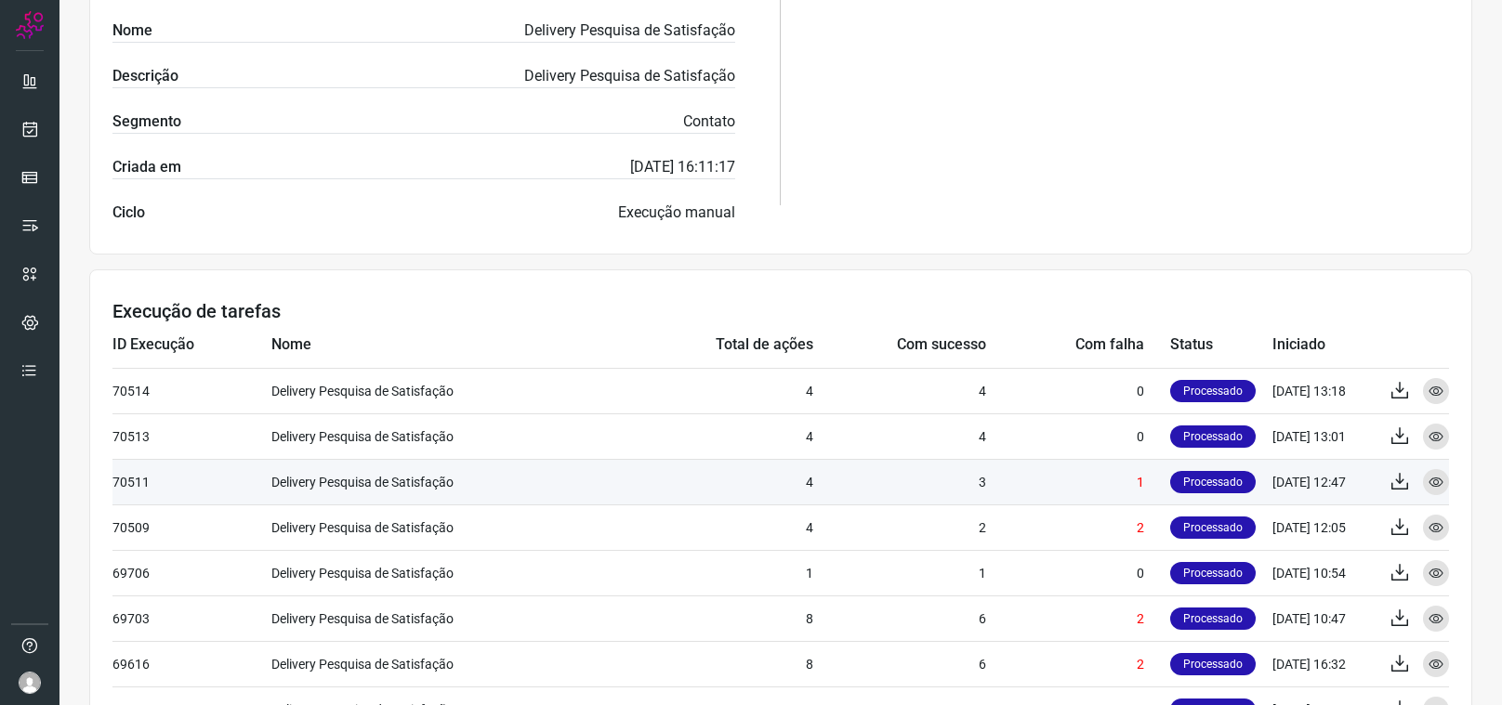
scroll to position [463, 0]
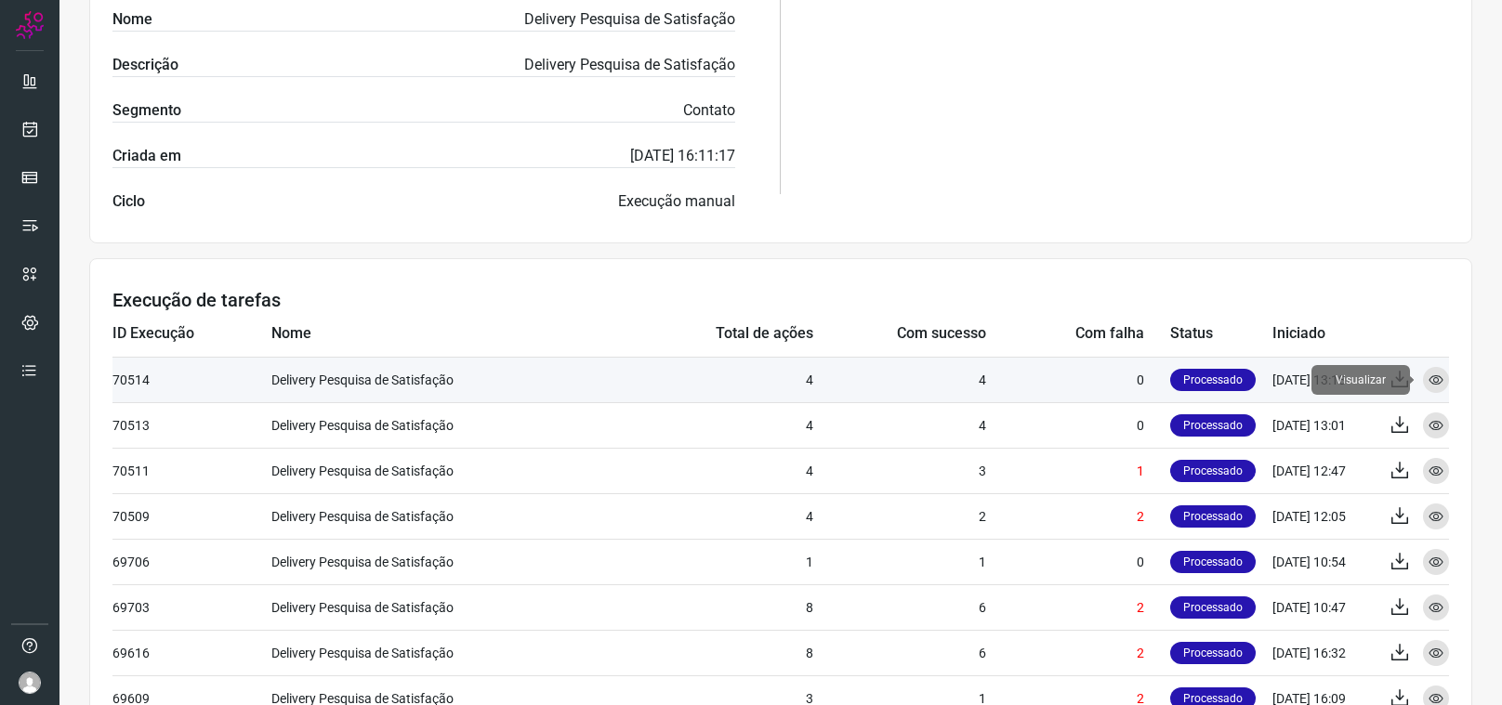
click at [1436, 376] on icon at bounding box center [1435, 380] width 15 height 15
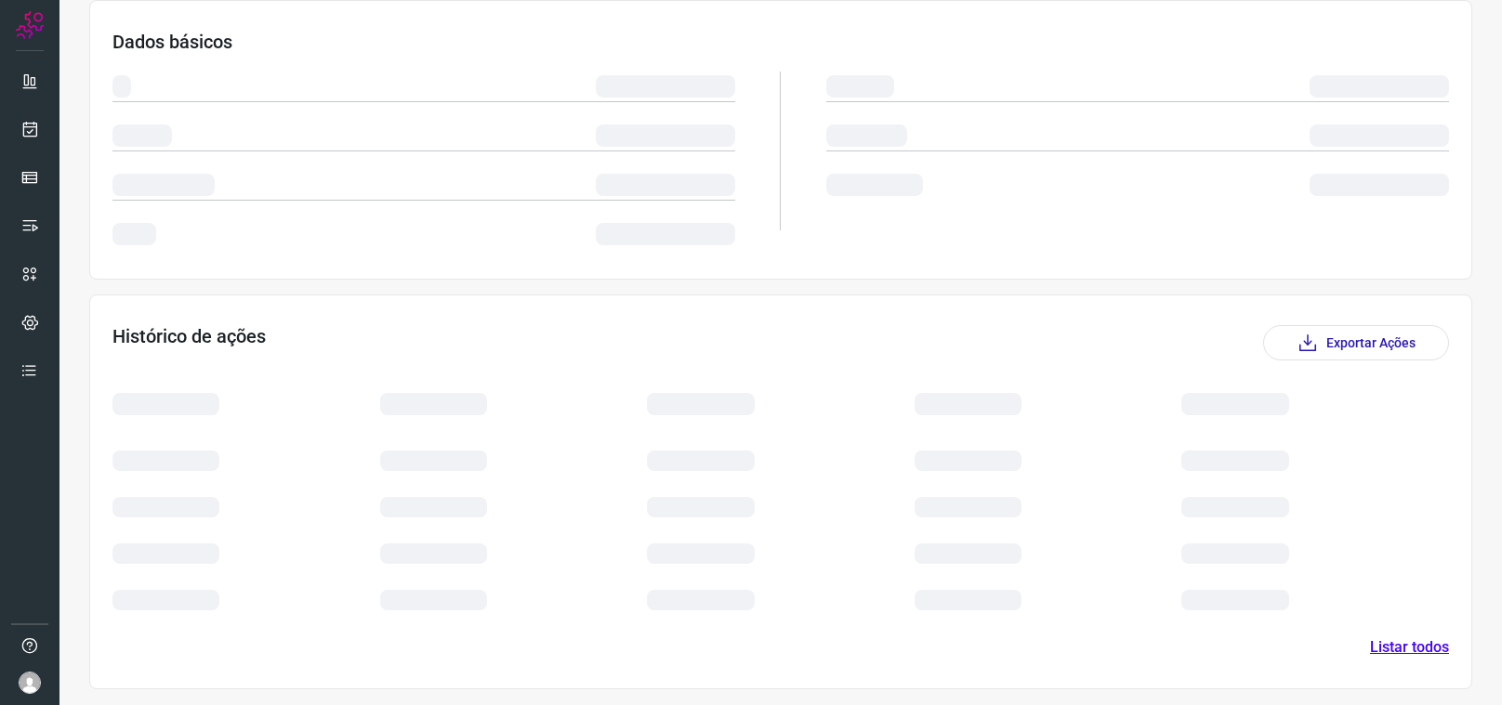
scroll to position [242, 0]
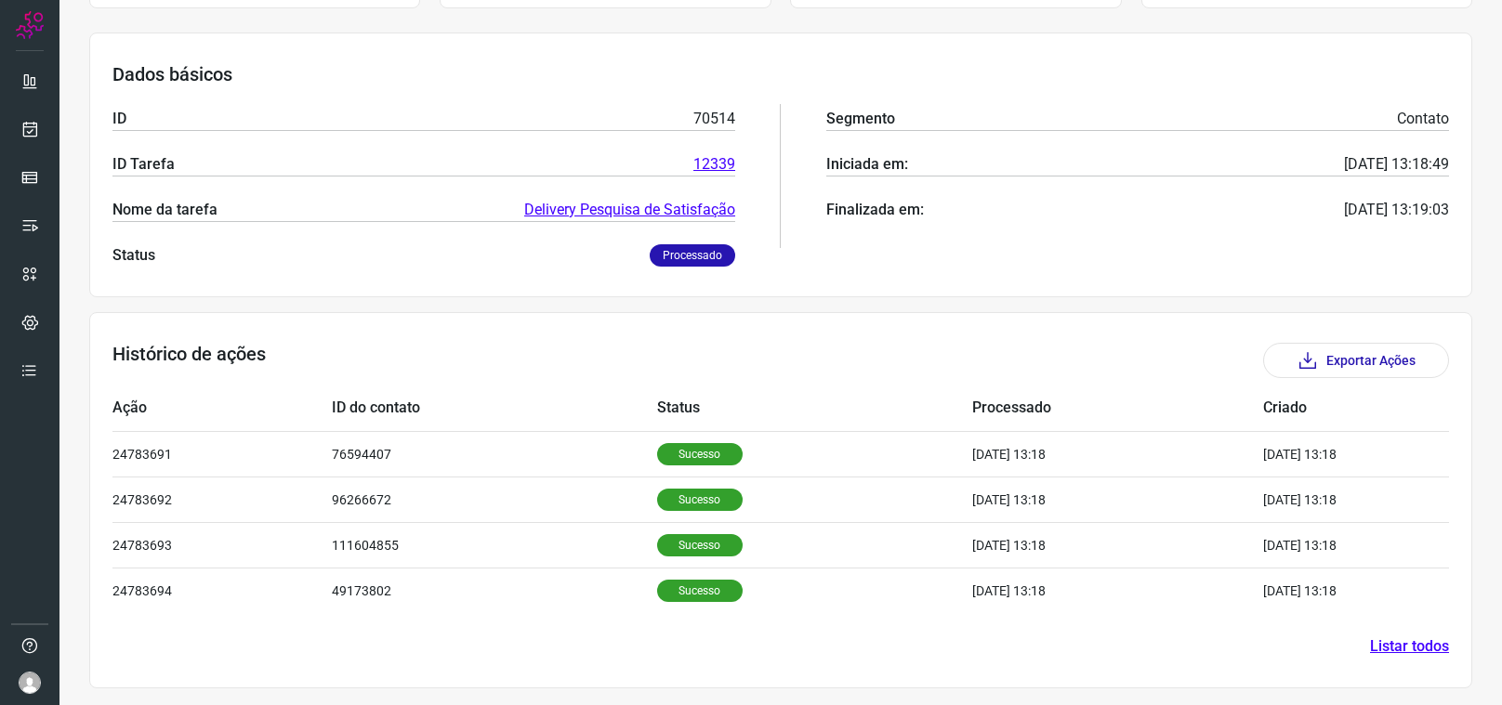
click at [620, 207] on link "Delivery Pesquisa de Satisfação" at bounding box center [629, 210] width 211 height 22
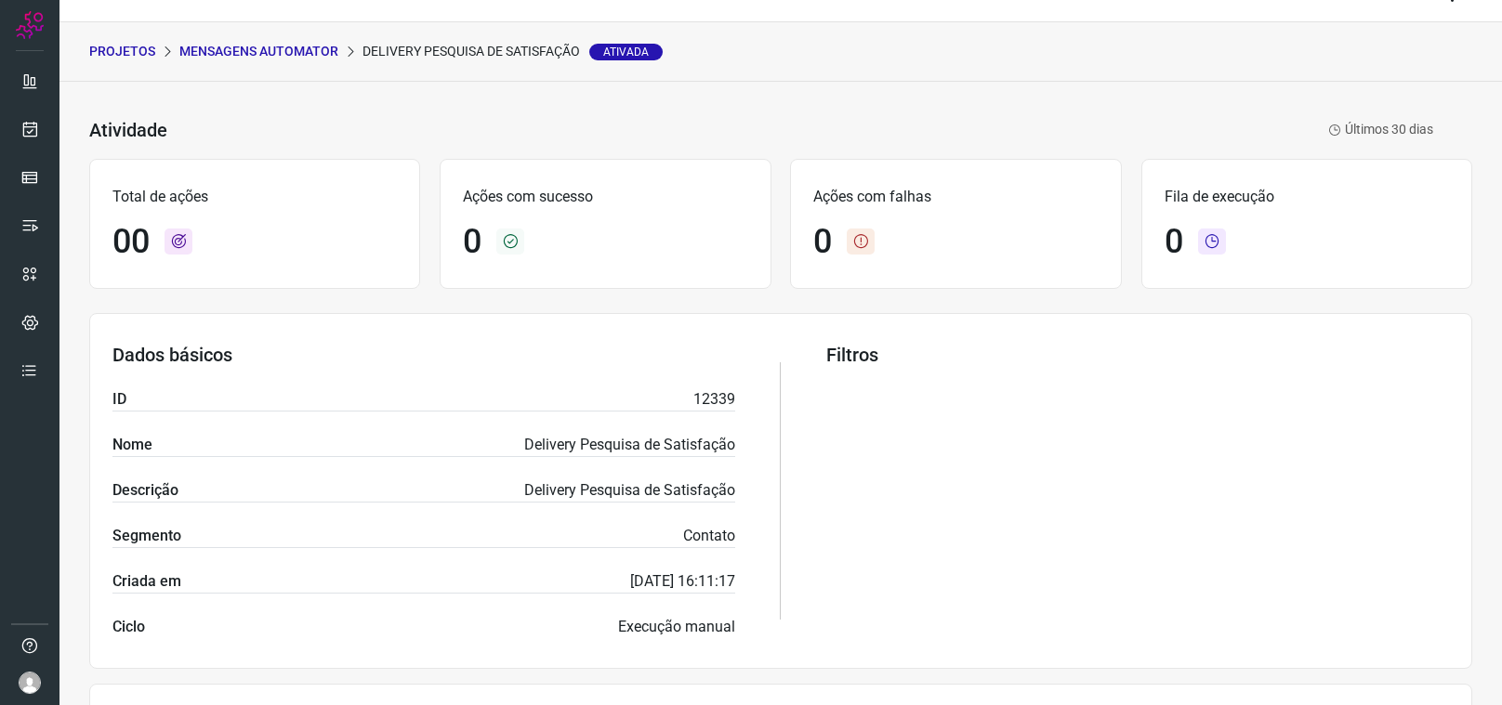
scroll to position [7, 0]
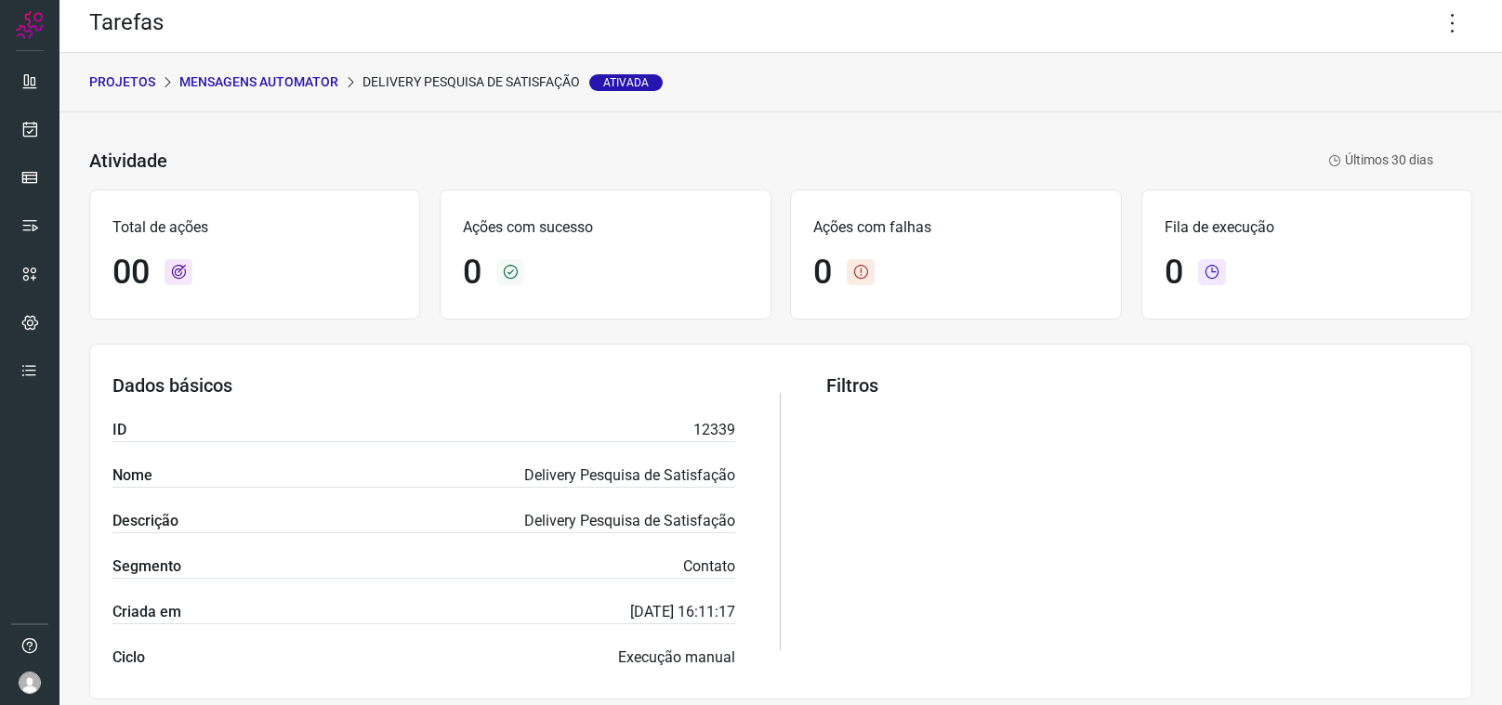
click at [133, 78] on p "PROJETOS" at bounding box center [122, 82] width 66 height 20
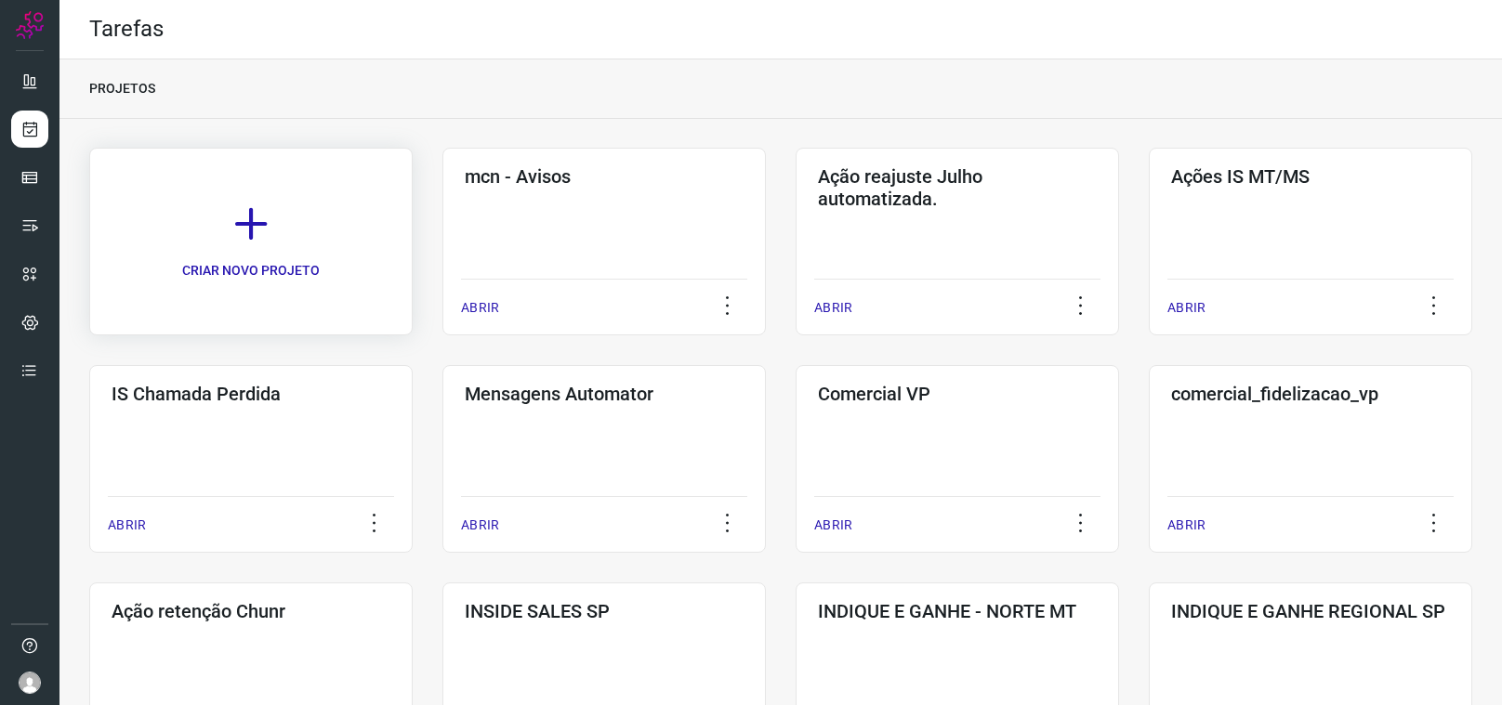
click at [237, 230] on icon at bounding box center [250, 224] width 41 height 41
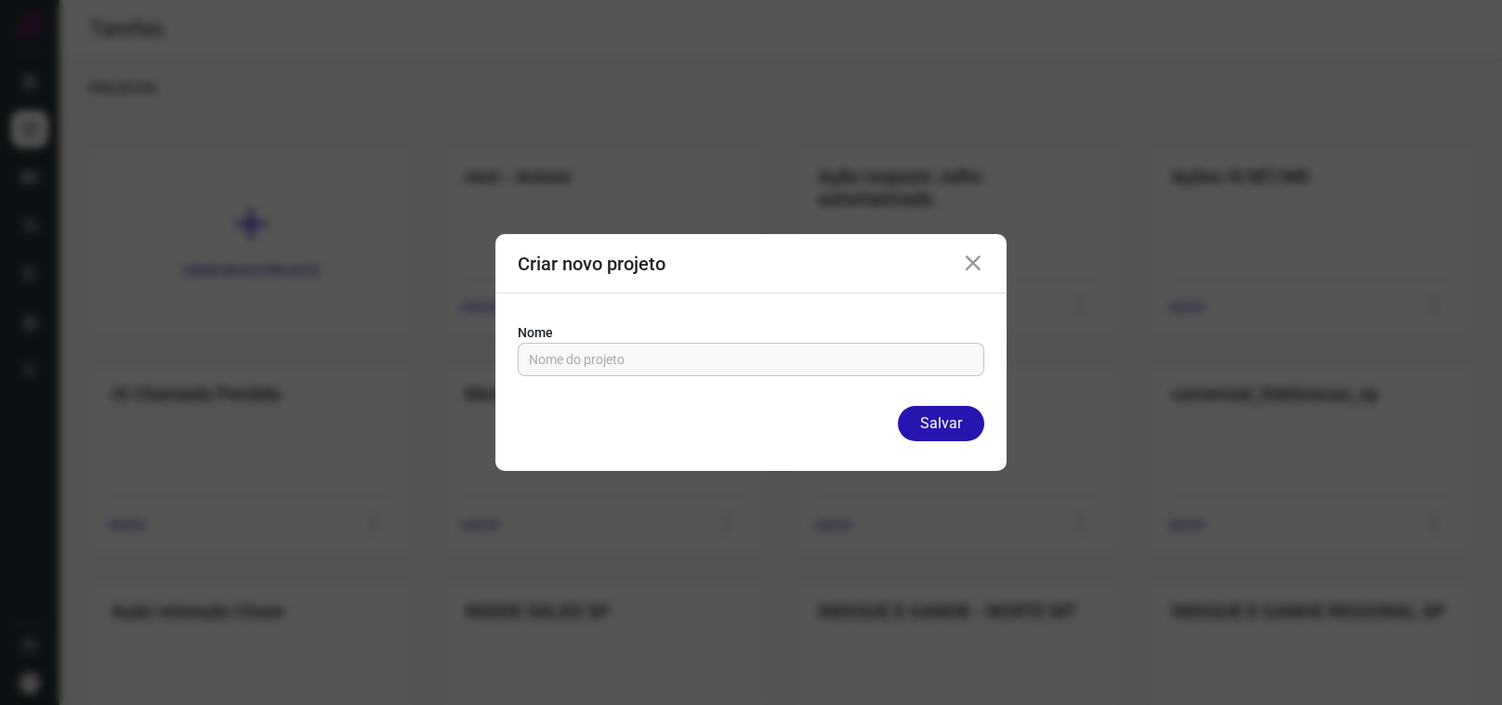
click at [577, 365] on input "text" at bounding box center [751, 360] width 444 height 32
type input "Z teste"
click at [931, 415] on button "Salvar" at bounding box center [941, 423] width 86 height 35
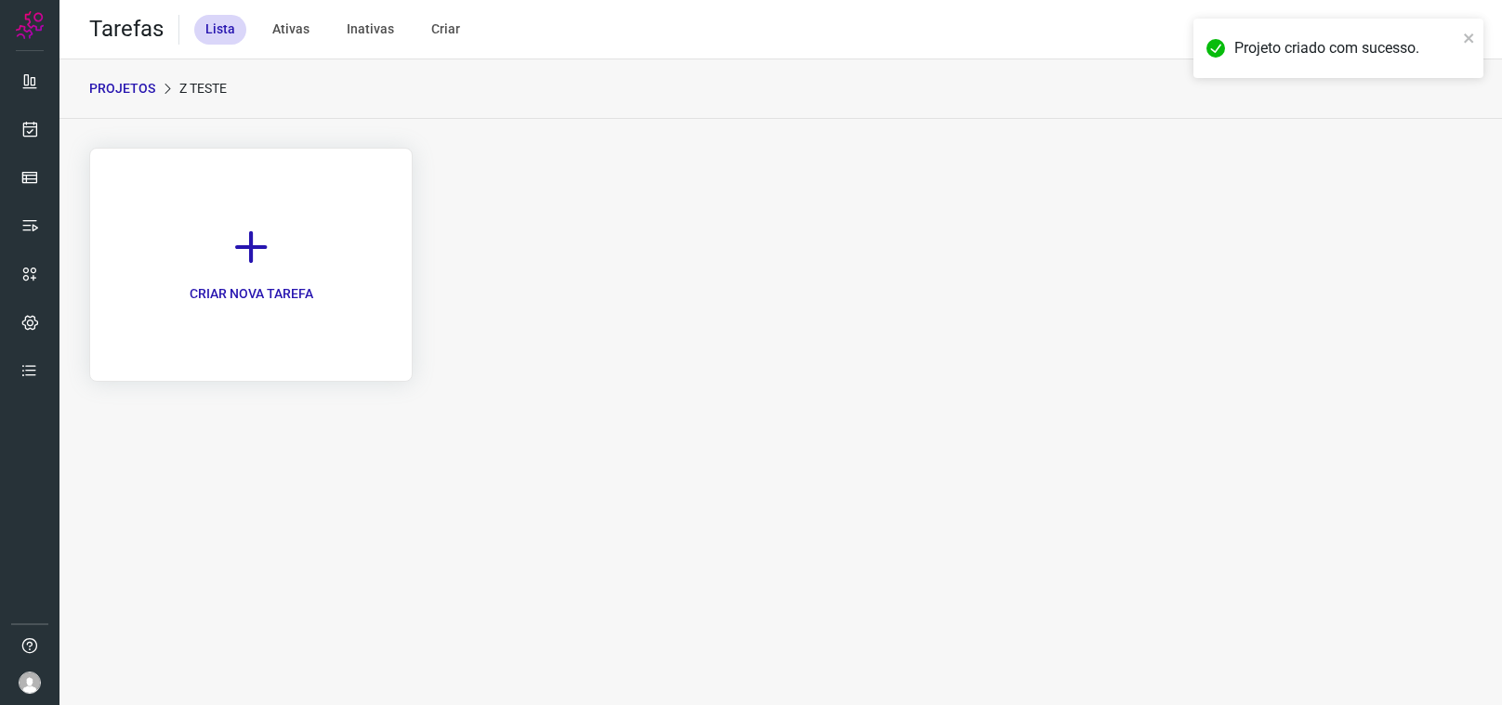
click at [259, 291] on p "CRIAR NOVA TAREFA" at bounding box center [252, 294] width 124 height 20
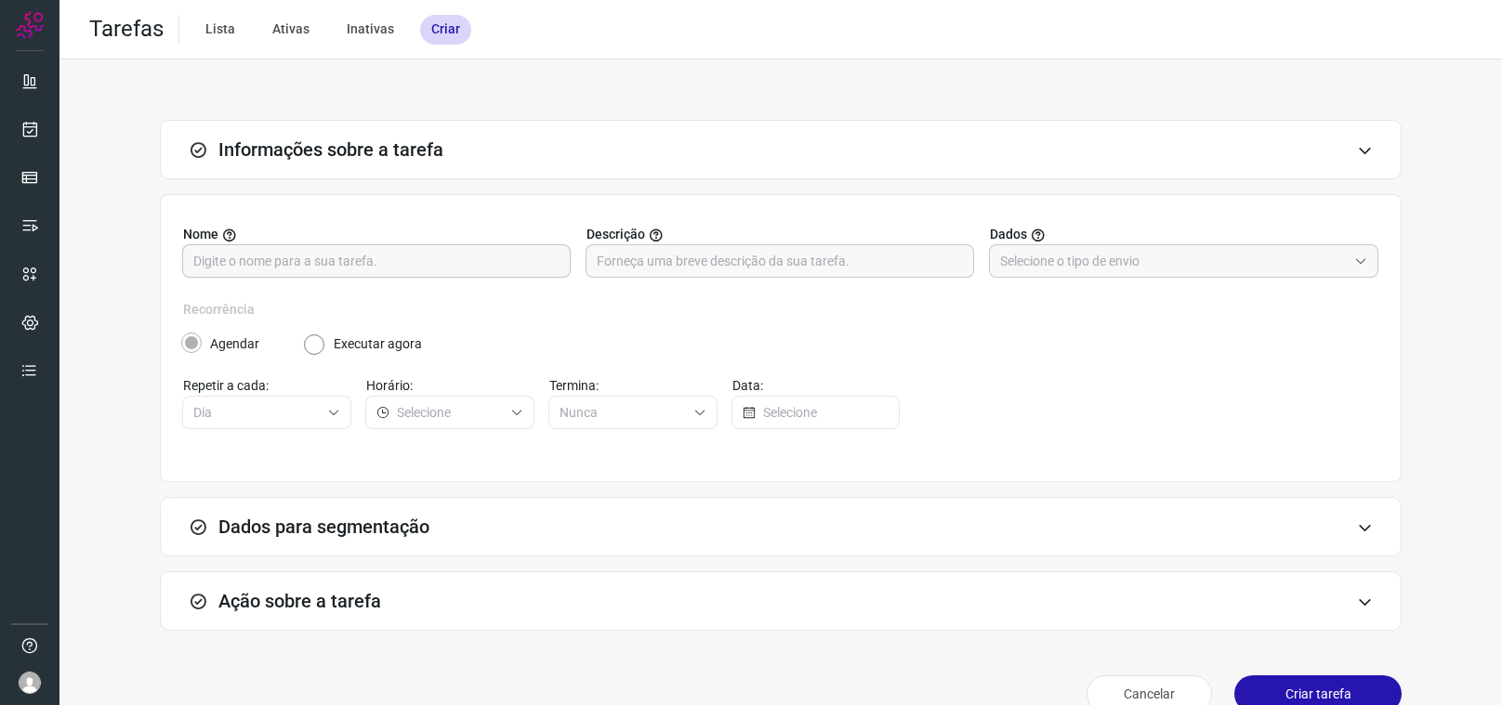
click at [427, 264] on input "text" at bounding box center [376, 261] width 366 height 32
type input "z teste envio"
click at [709, 320] on div "Agendar Executar agora" at bounding box center [780, 337] width 1196 height 34
click at [755, 271] on input "text" at bounding box center [780, 261] width 366 height 32
click at [1097, 256] on input "text" at bounding box center [1173, 261] width 347 height 32
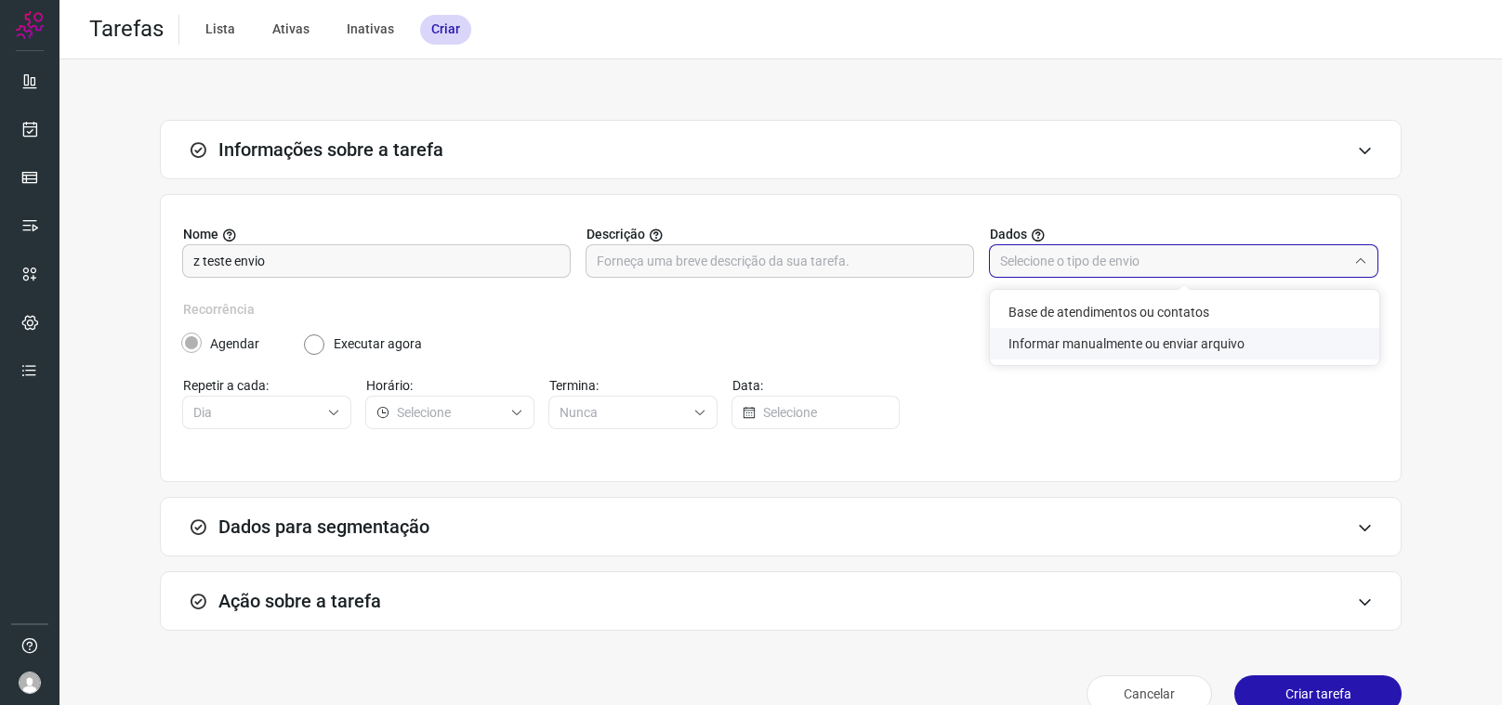
click at [1086, 345] on li "Informar manualmente ou enviar arquivo" at bounding box center [1184, 344] width 389 height 32
type input "Informar manualmente ou enviar arquivo"
radio input "false"
radio input "true"
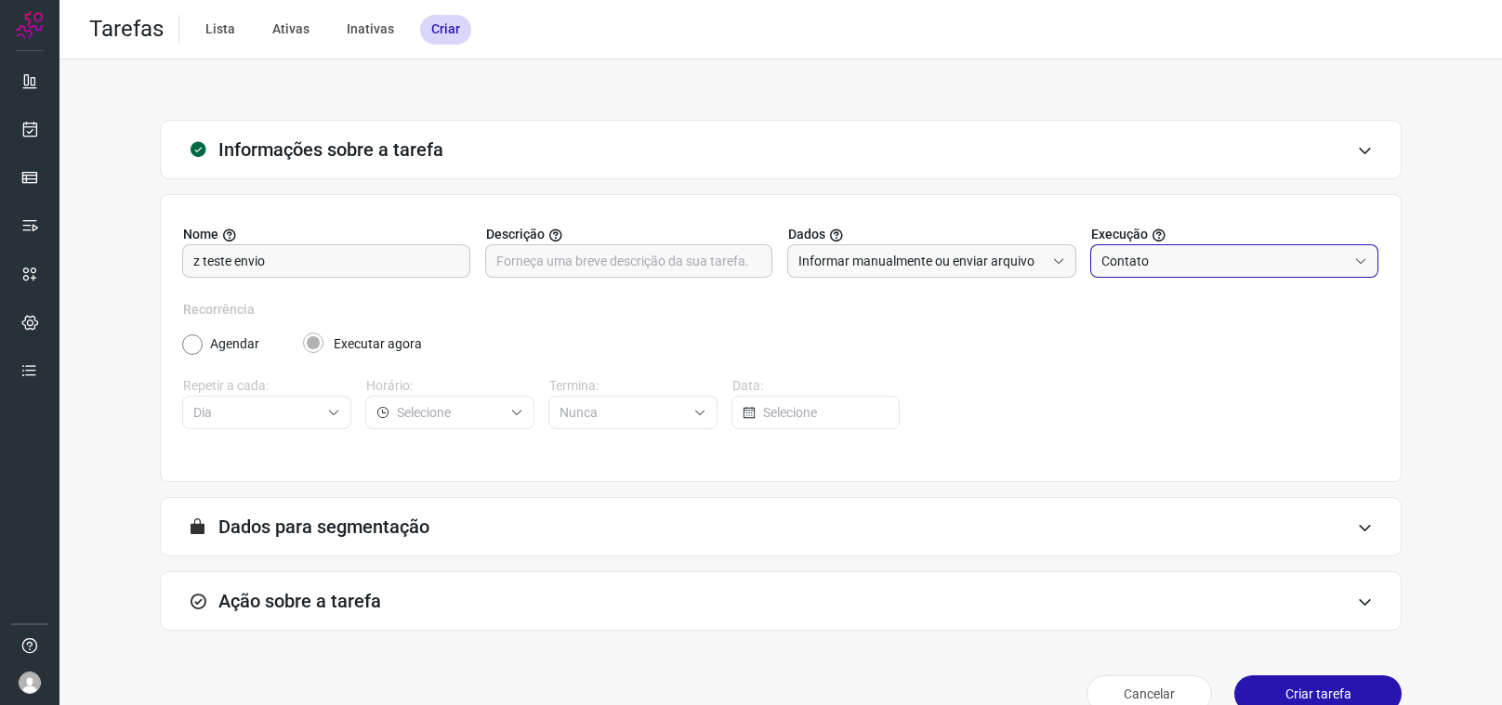
click at [1154, 268] on input "Contato" at bounding box center [1224, 261] width 246 height 32
click at [1136, 342] on span "Contato" at bounding box center [1133, 343] width 47 height 15
click at [229, 345] on label "Agendar" at bounding box center [234, 345] width 49 height 20
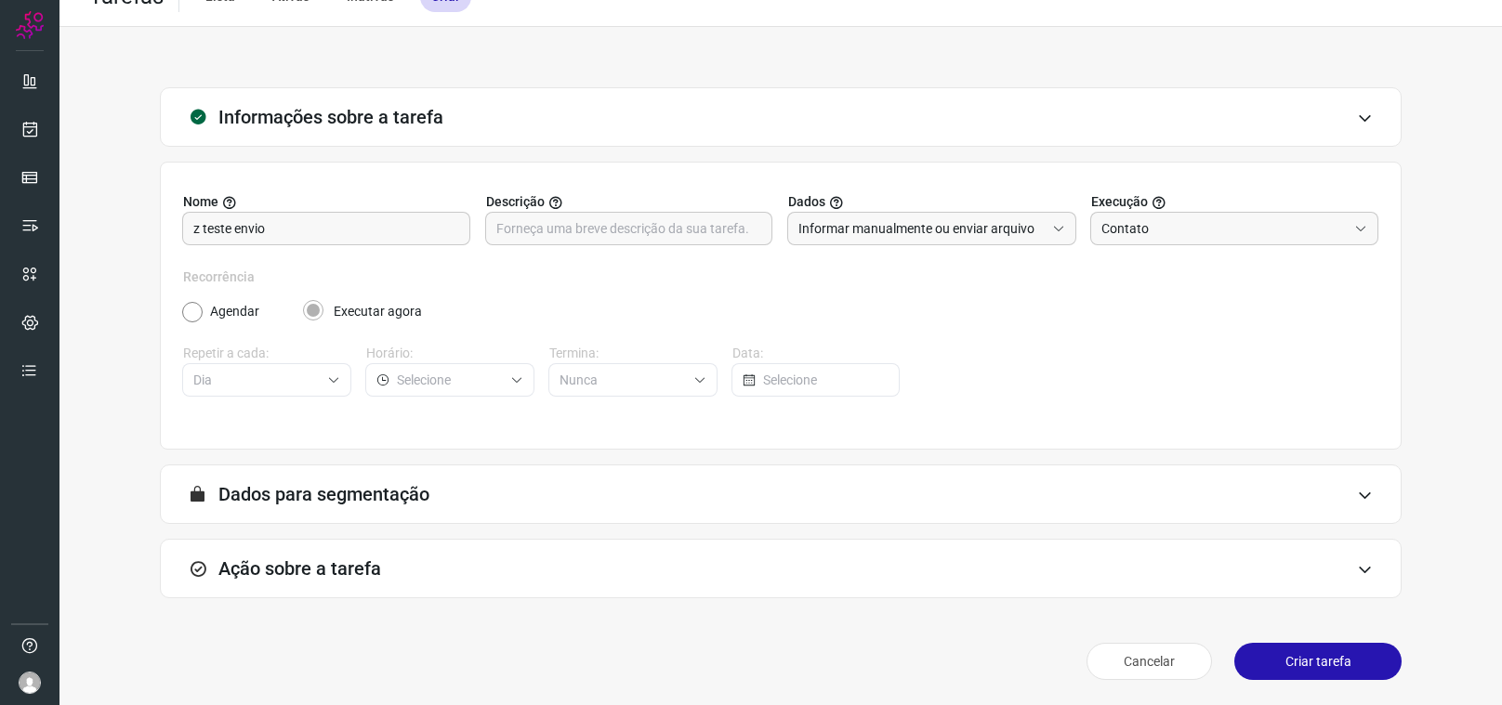
drag, startPoint x: 400, startPoint y: 479, endPoint x: 410, endPoint y: 482, distance: 10.9
click at [399, 479] on div "A segmentação de dados está desabilitada porque a opção de envio manual foi sel…" at bounding box center [781, 494] width 1242 height 59
click at [466, 501] on div "A segmentação de dados está desabilitada porque a opção de envio manual foi sel…" at bounding box center [781, 494] width 1242 height 59
click at [1376, 496] on div "A segmentação de dados está desabilitada porque a opção de envio manual foi sel…" at bounding box center [781, 494] width 1242 height 59
click at [1364, 569] on icon at bounding box center [1365, 569] width 16 height 15
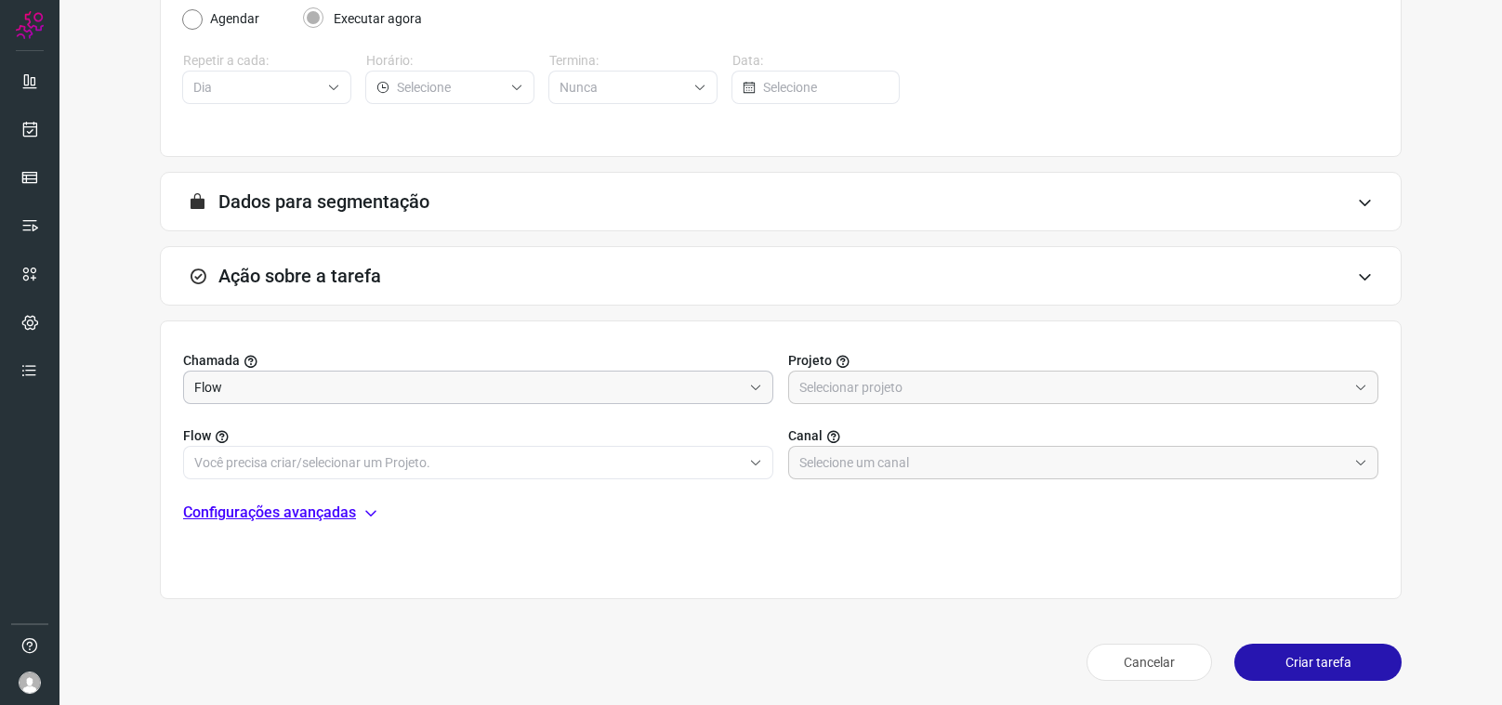
click at [664, 396] on input "Flow" at bounding box center [467, 388] width 547 height 32
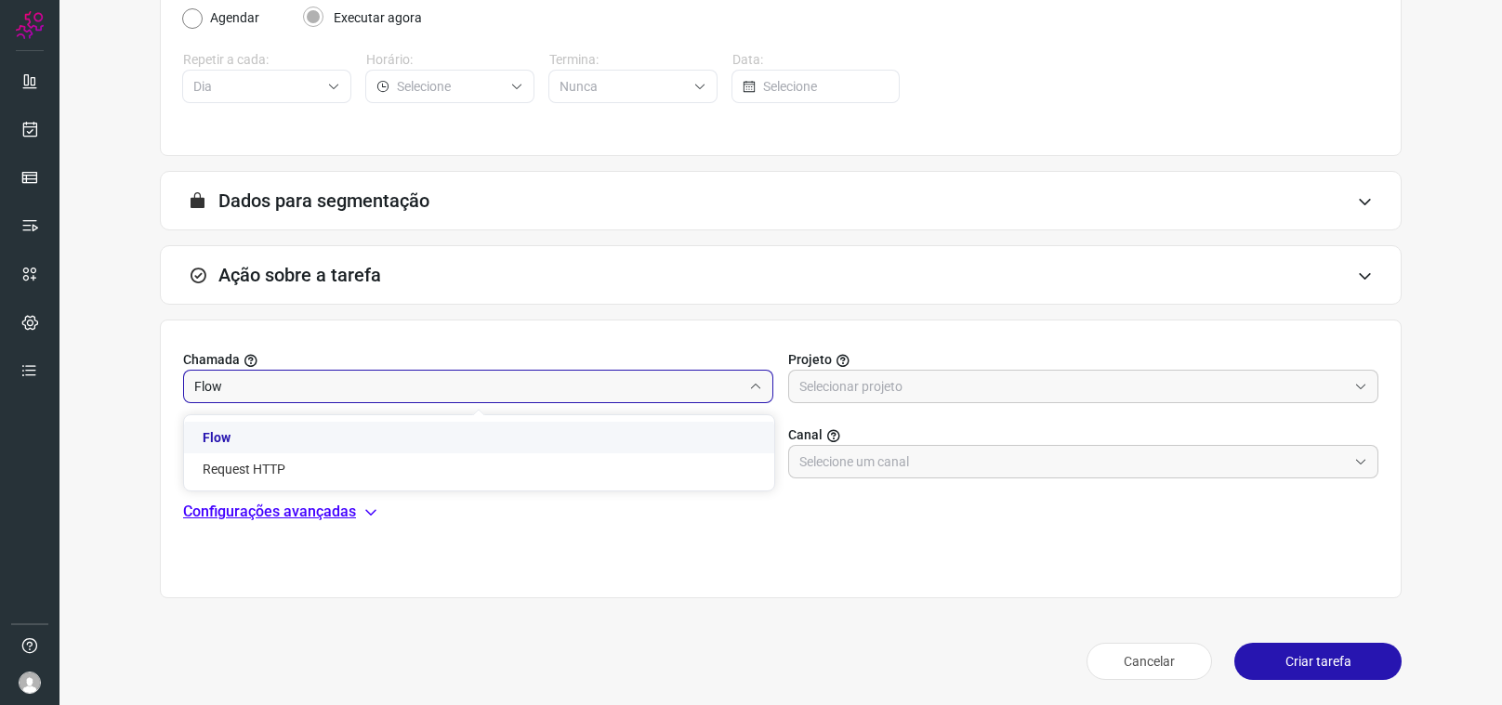
click at [251, 435] on li "Flow" at bounding box center [479, 438] width 590 height 32
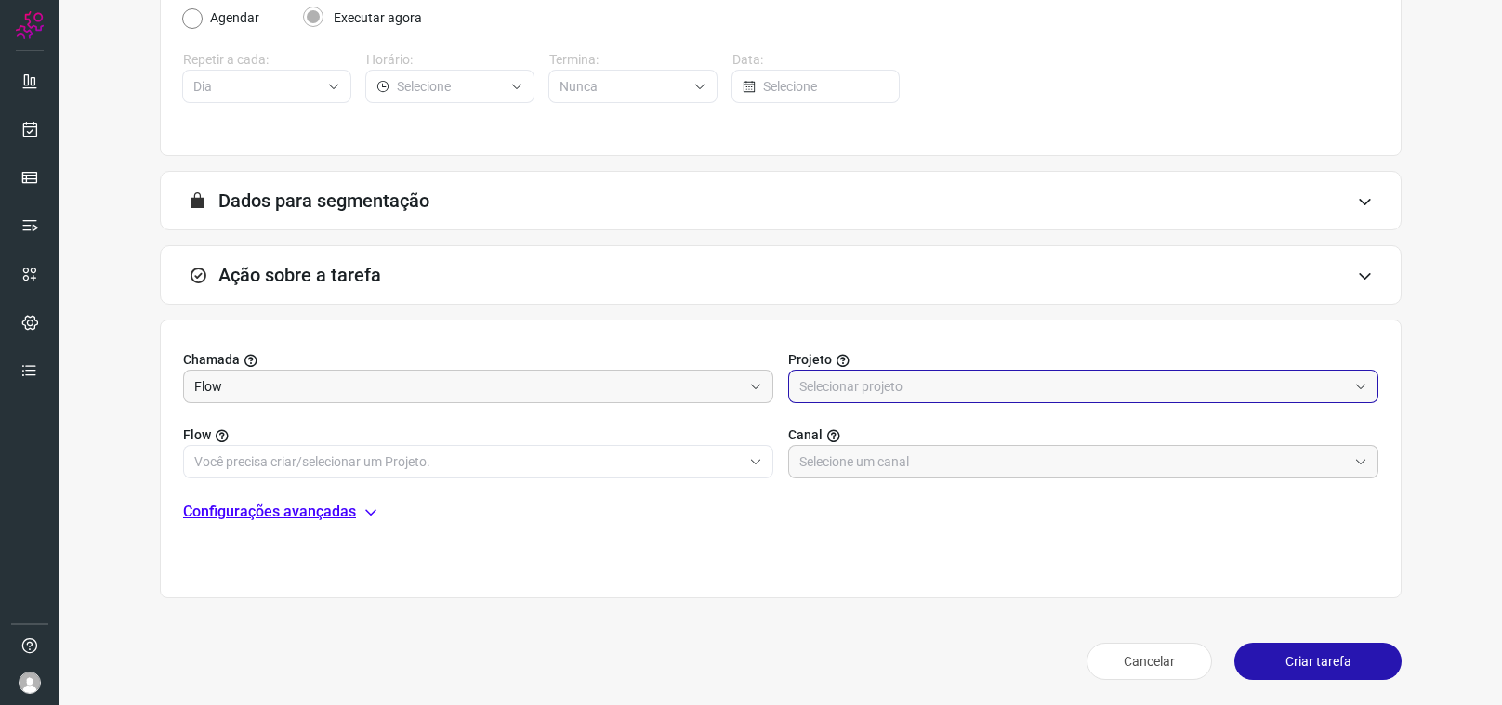
click at [913, 388] on input "text" at bounding box center [1072, 387] width 547 height 32
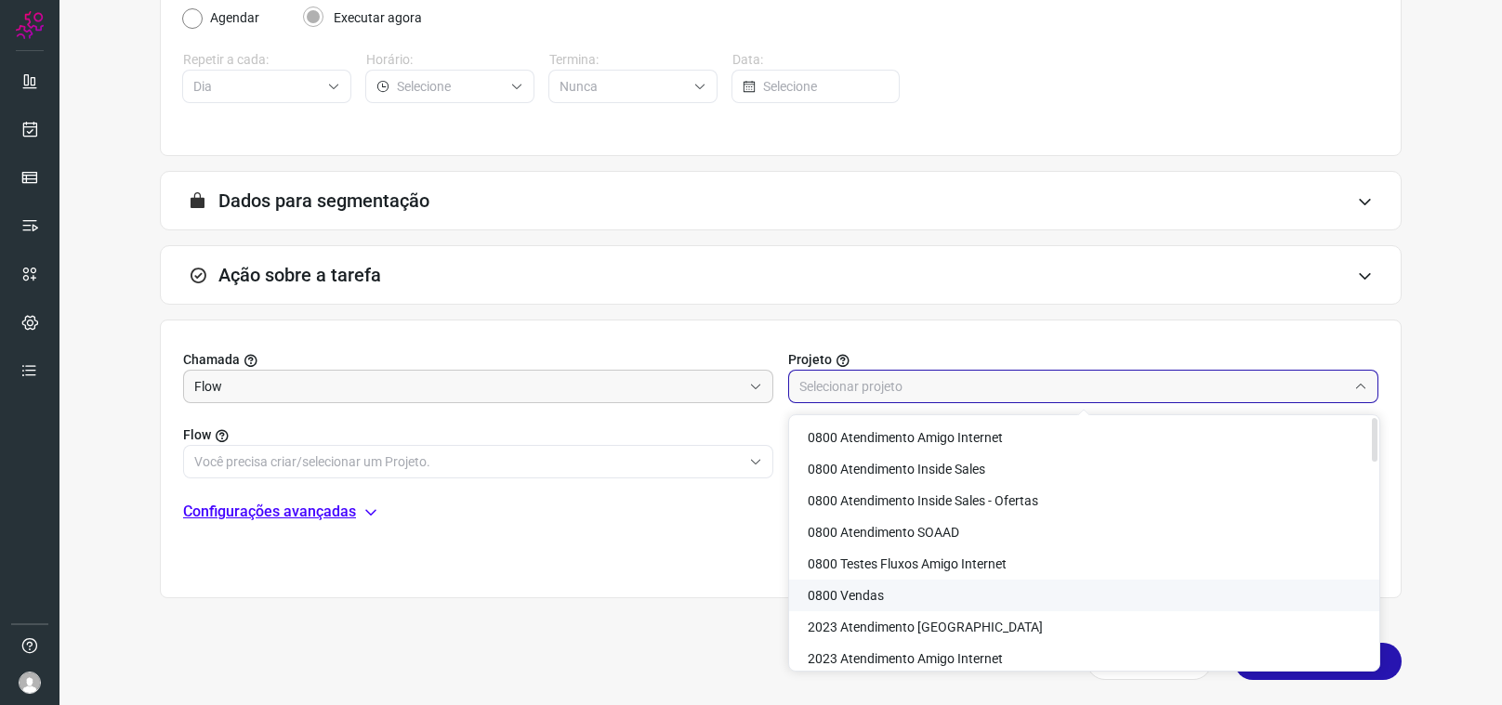
click at [867, 595] on span "0800 Vendas" at bounding box center [846, 595] width 76 height 15
type input "0800 Vendas"
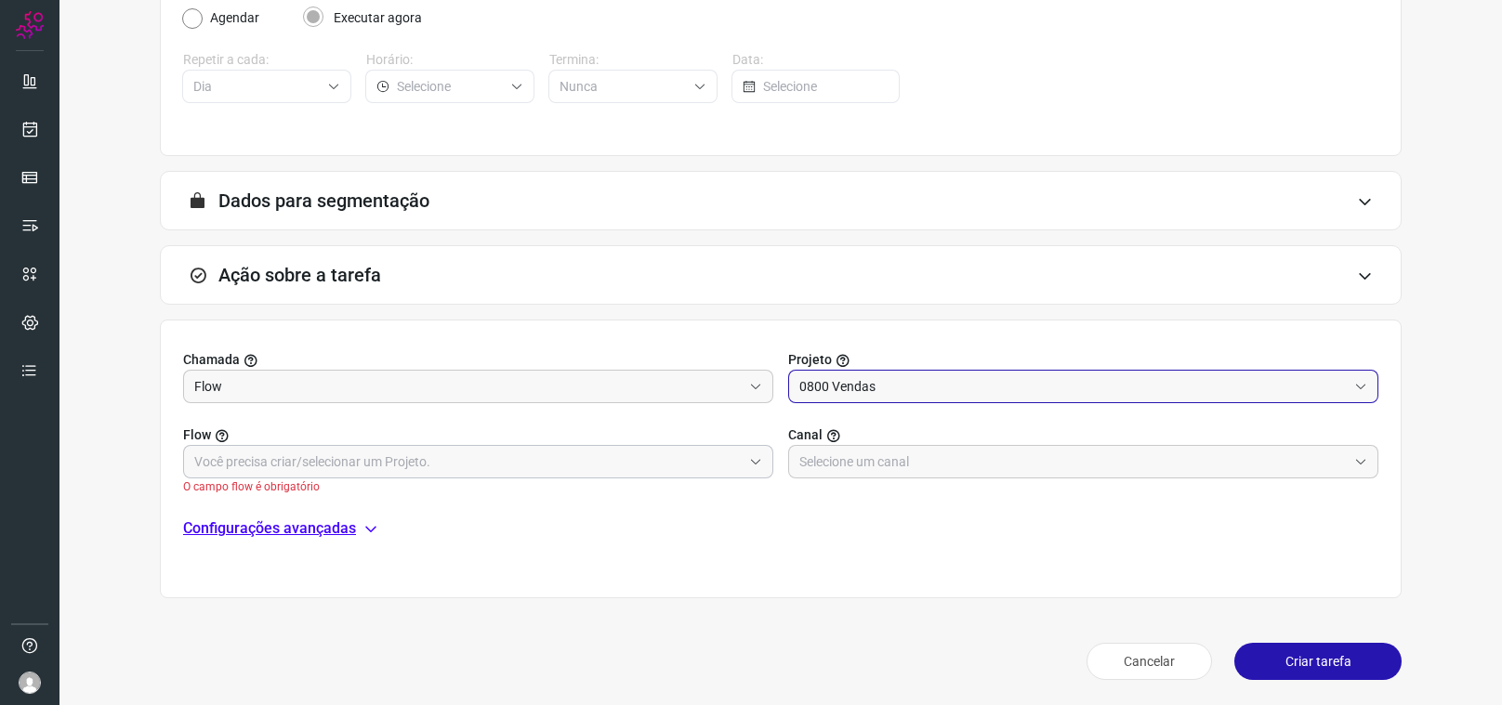
click at [402, 464] on input "text" at bounding box center [467, 462] width 547 height 32
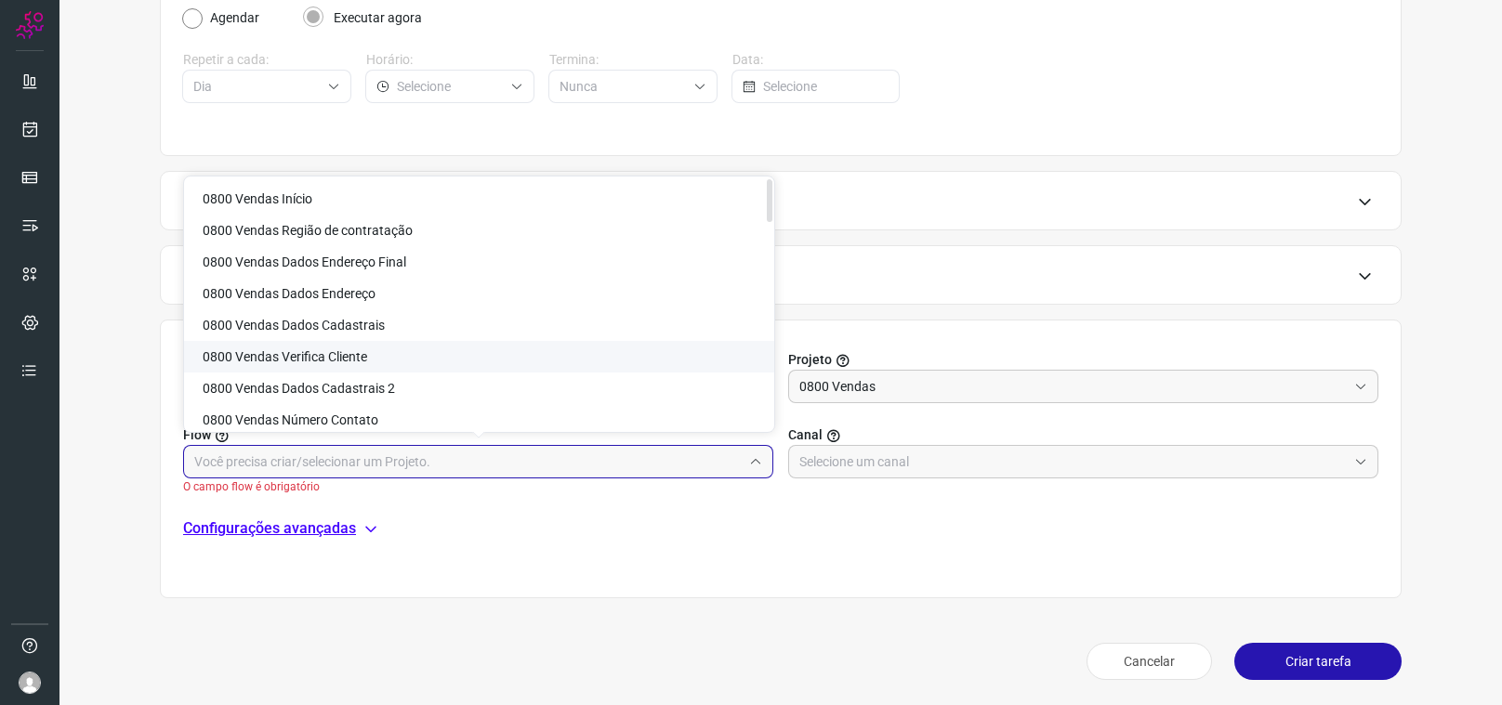
click at [347, 358] on span "0800 Vendas Verifica Cliente" at bounding box center [285, 356] width 164 height 15
type input "0800 Vendas Verifica Cliente"
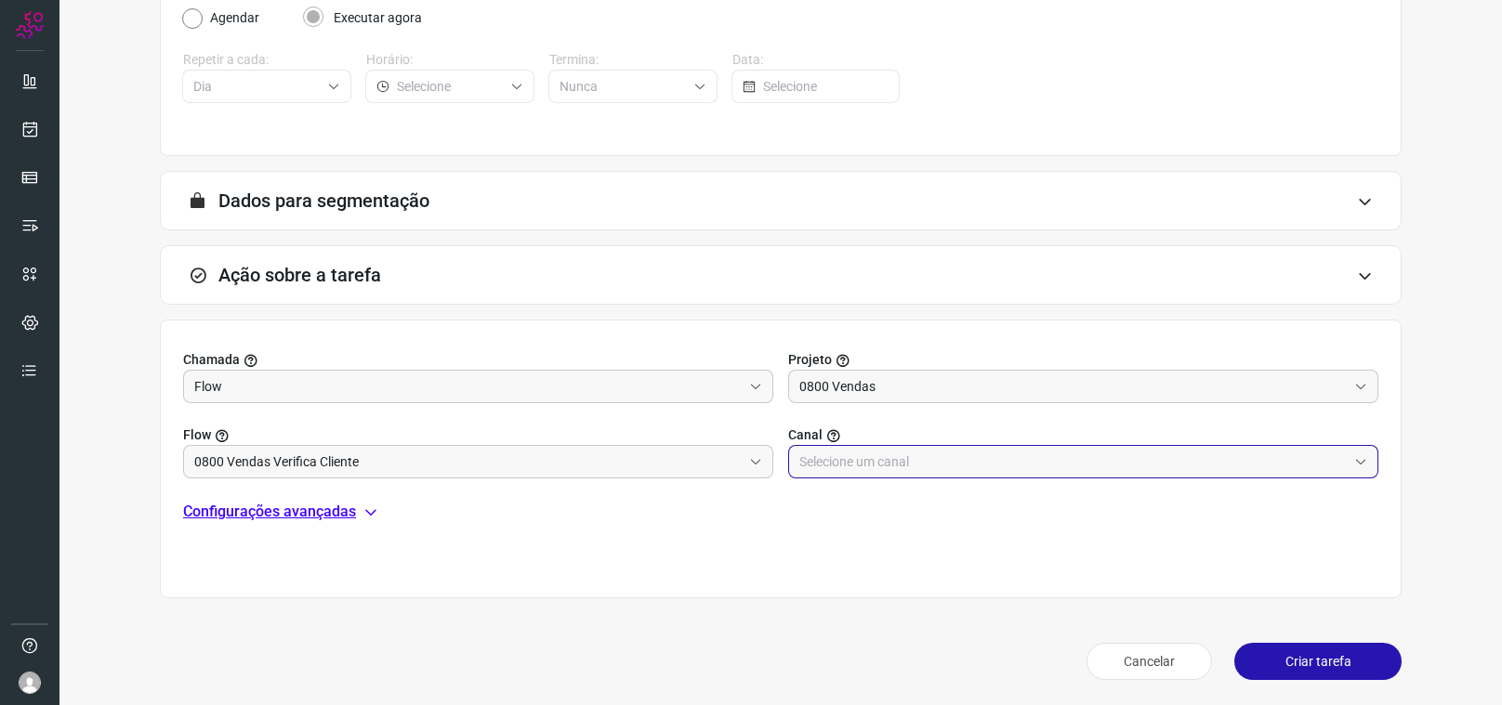
click at [845, 471] on input "text" at bounding box center [1072, 462] width 547 height 32
click at [874, 589] on div "Chamada Flow Projeto 0800 Vendas Flow 0800 Vendas Verifica Cliente Canal Config…" at bounding box center [781, 459] width 1242 height 279
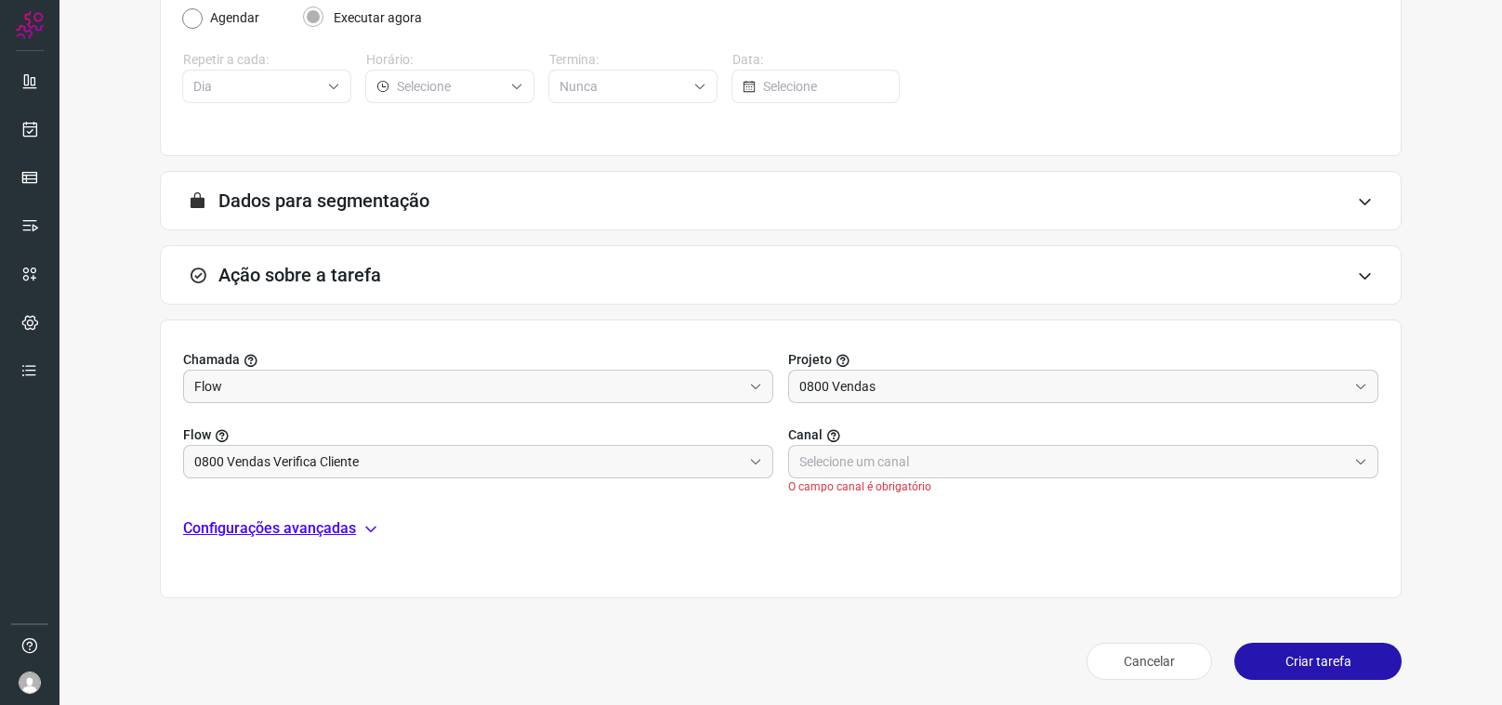
click at [878, 439] on label "Canal" at bounding box center [1083, 436] width 590 height 20
drag, startPoint x: 862, startPoint y: 465, endPoint x: 864, endPoint y: 475, distance: 10.4
click at [862, 467] on input "text" at bounding box center [1072, 462] width 547 height 32
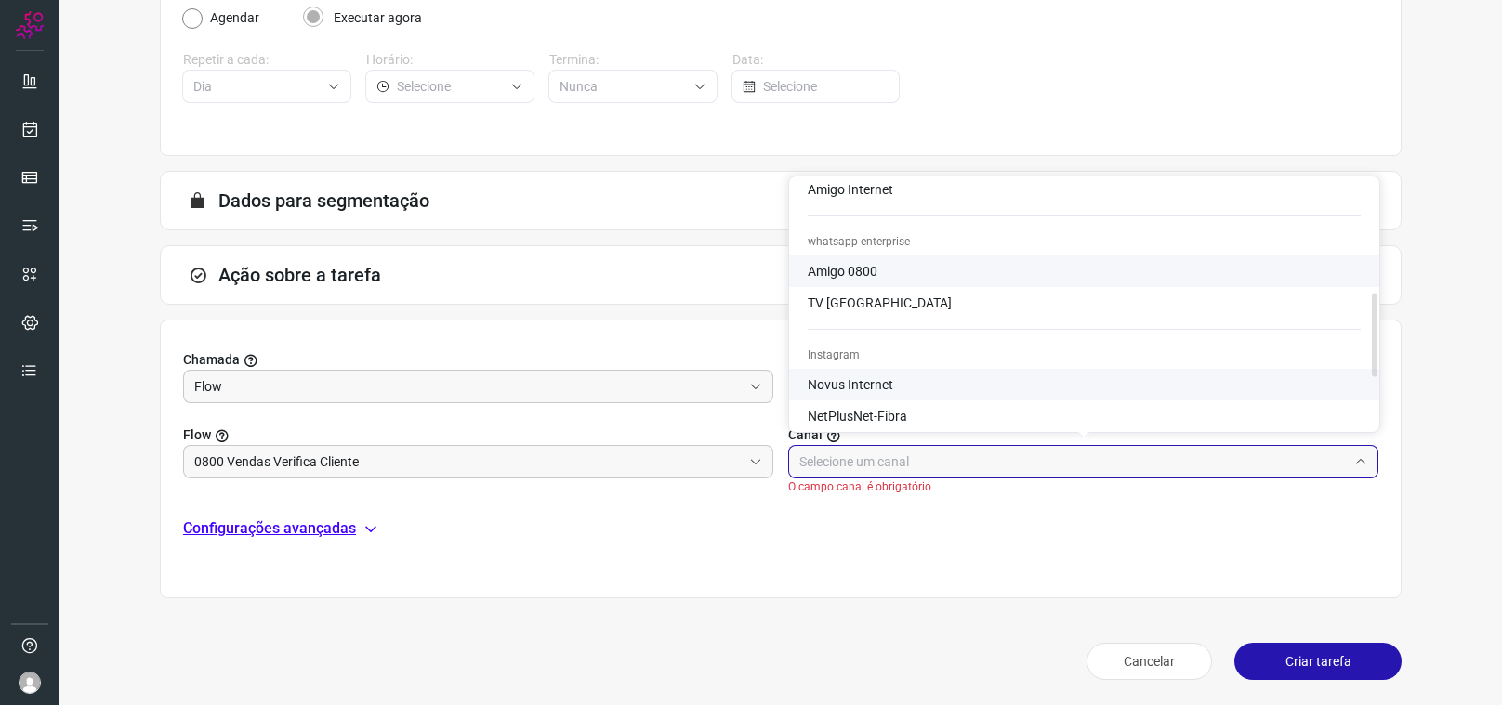
scroll to position [331, 0]
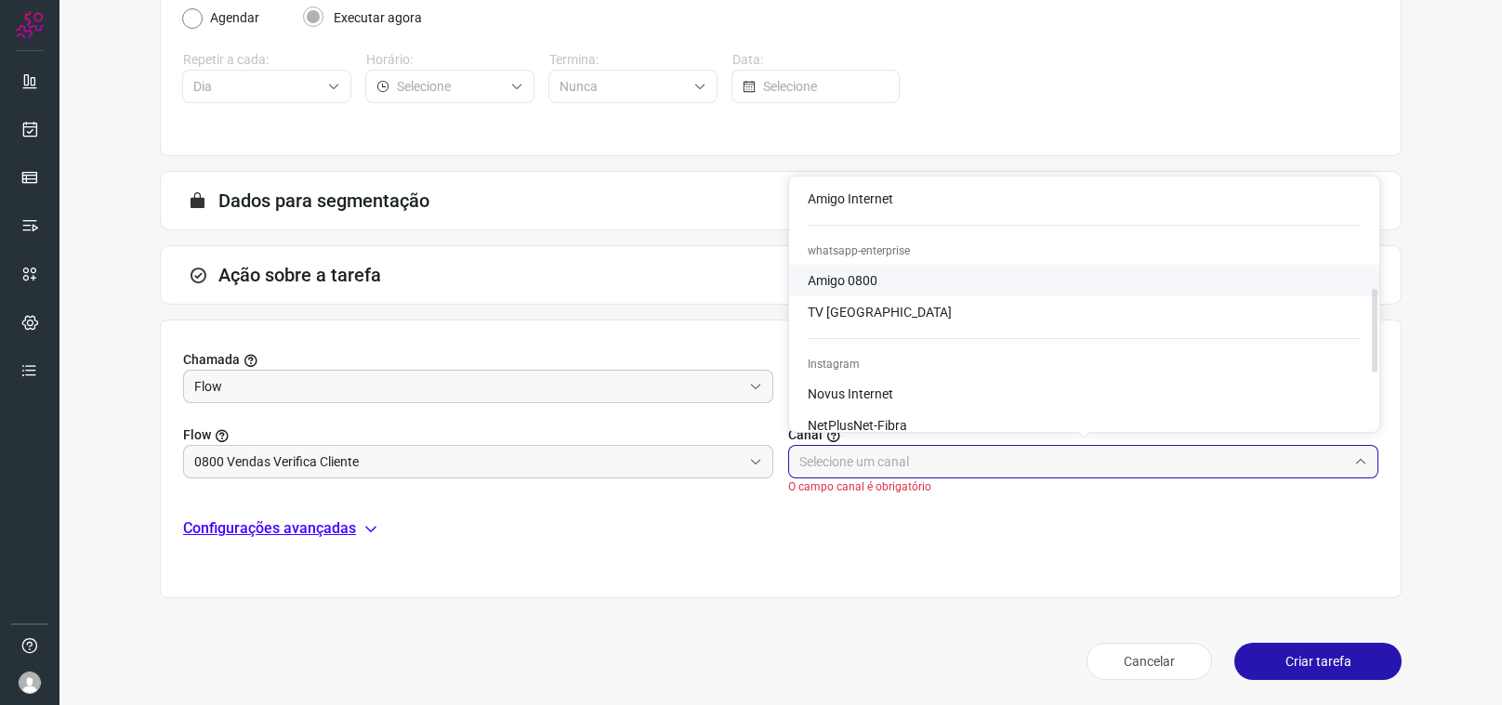
click at [861, 273] on span "Amigo 0800" at bounding box center [843, 280] width 70 height 15
type input "Amigo 0800"
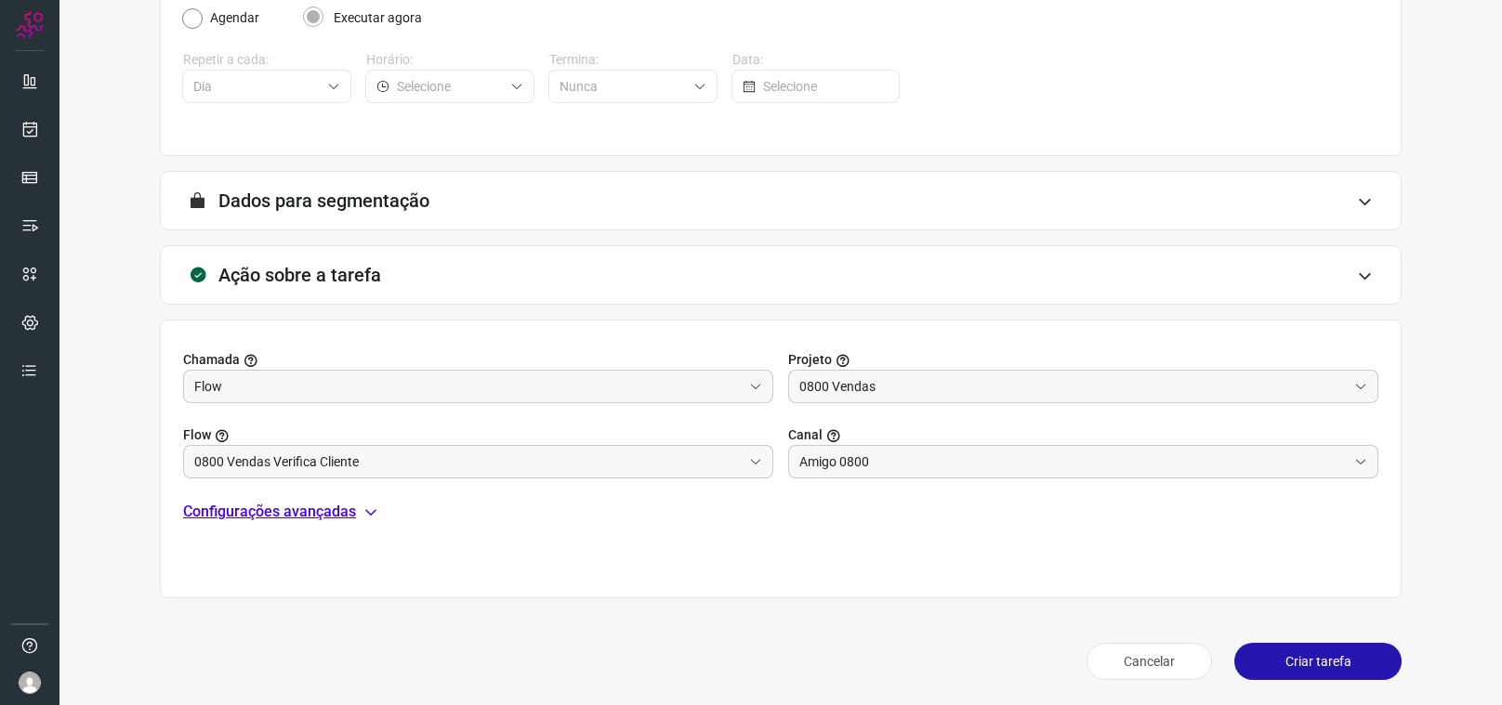
click at [290, 515] on p "Configurações avançadas" at bounding box center [269, 512] width 173 height 22
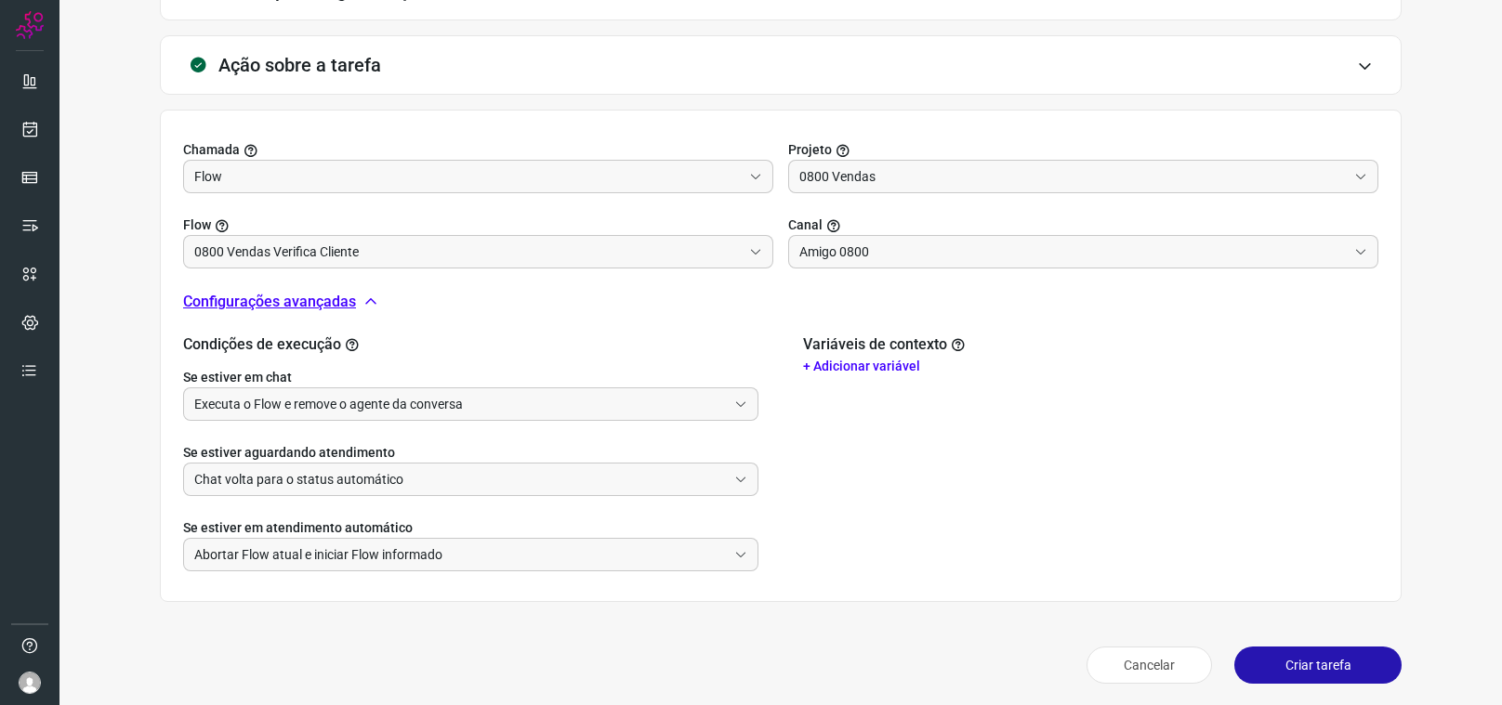
scroll to position [537, 0]
click at [844, 365] on p "+ Adicionar variável" at bounding box center [1090, 366] width 575 height 20
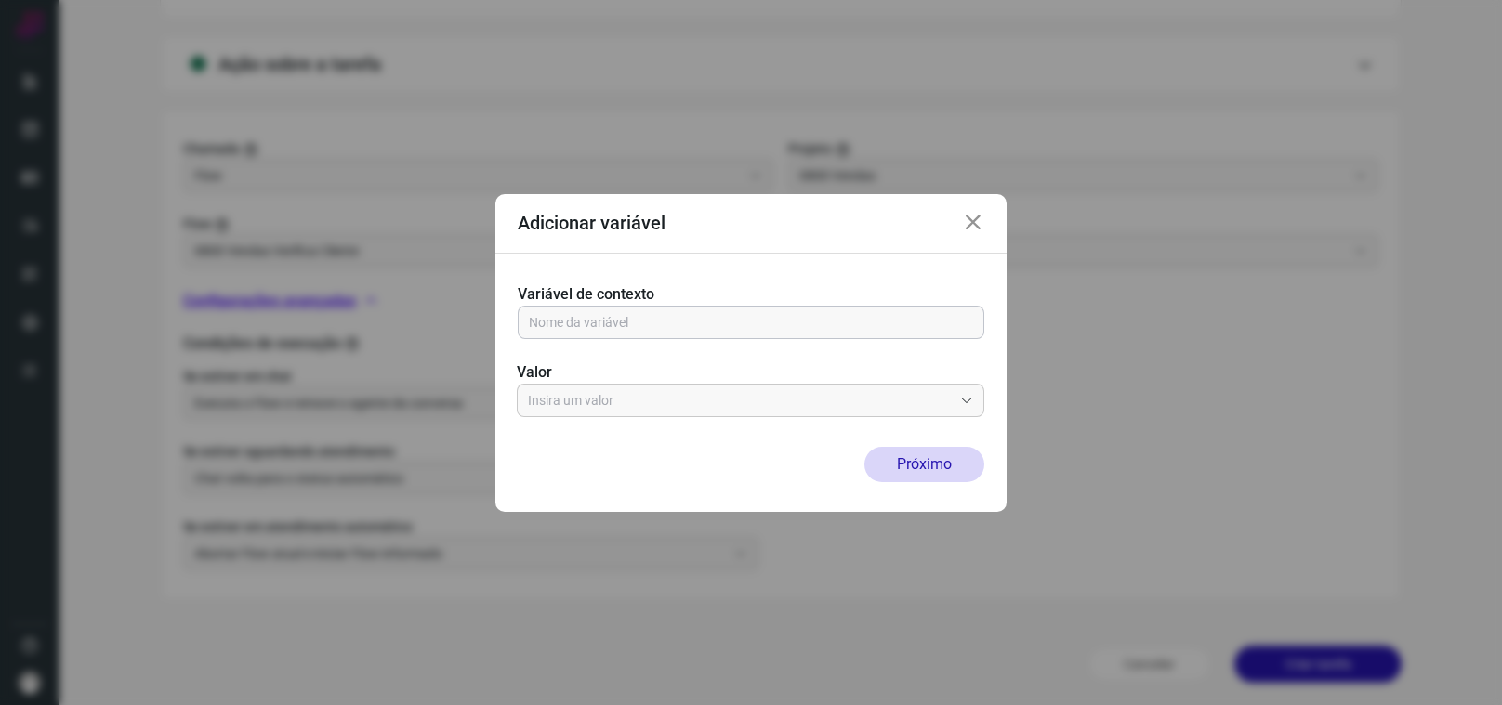
click at [690, 326] on input "text" at bounding box center [751, 323] width 444 height 32
type input "cliente"
click at [654, 397] on input "text" at bounding box center [740, 401] width 425 height 32
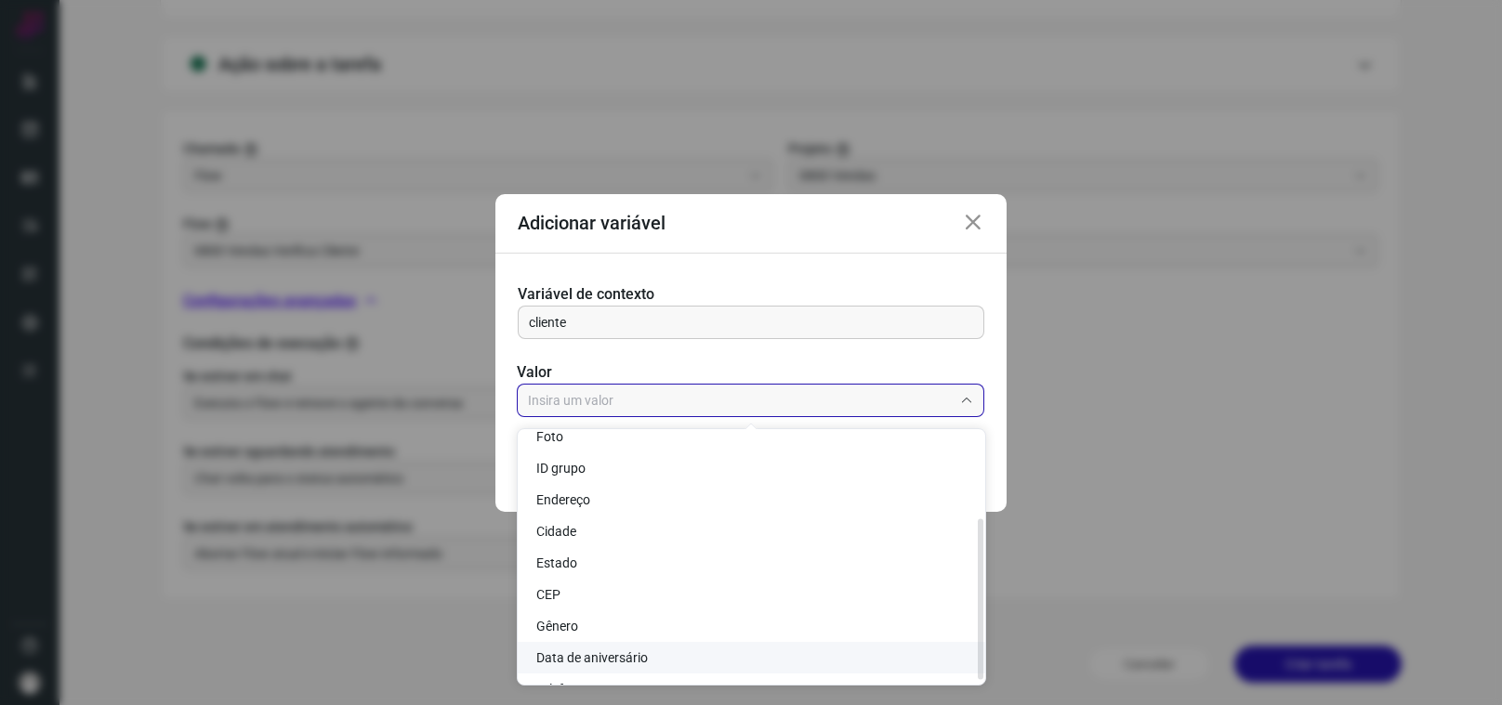
scroll to position [135, 0]
click at [569, 663] on span "Celular" at bounding box center [556, 664] width 40 height 15
type input "Celular"
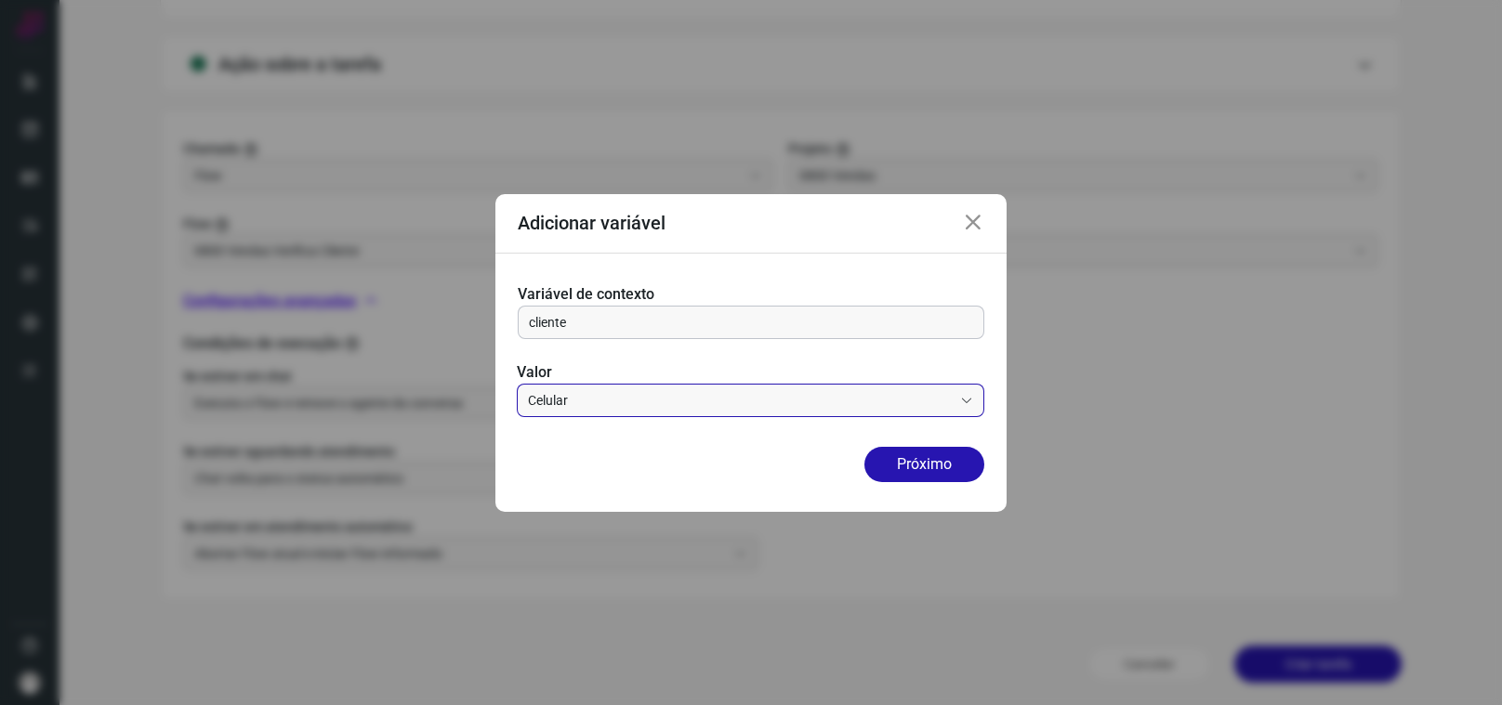
click at [620, 317] on input "cliente" at bounding box center [751, 323] width 444 height 32
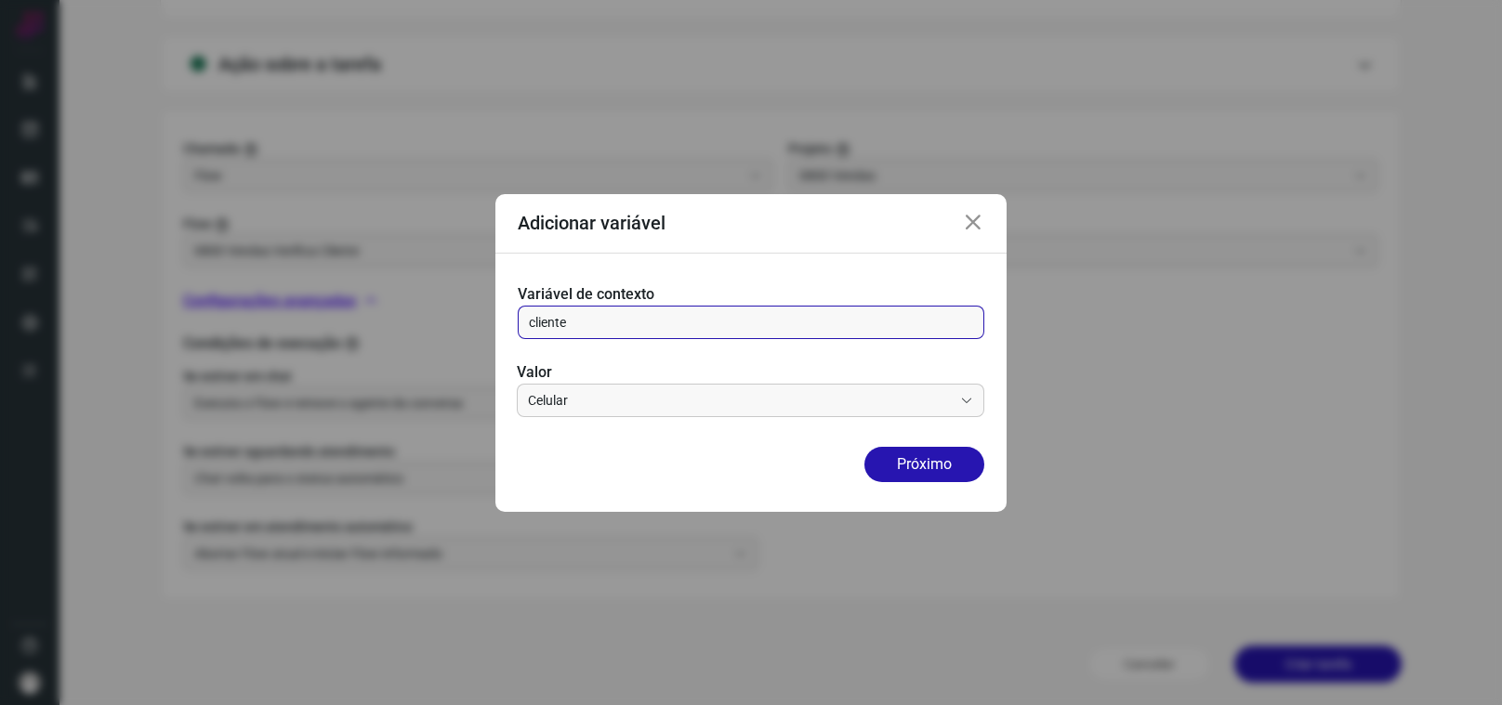
click at [619, 317] on input "cliente" at bounding box center [751, 323] width 444 height 32
click at [619, 318] on input "cliente" at bounding box center [751, 323] width 444 height 32
type input "celular"
click at [935, 460] on button "Próximo" at bounding box center [924, 464] width 120 height 35
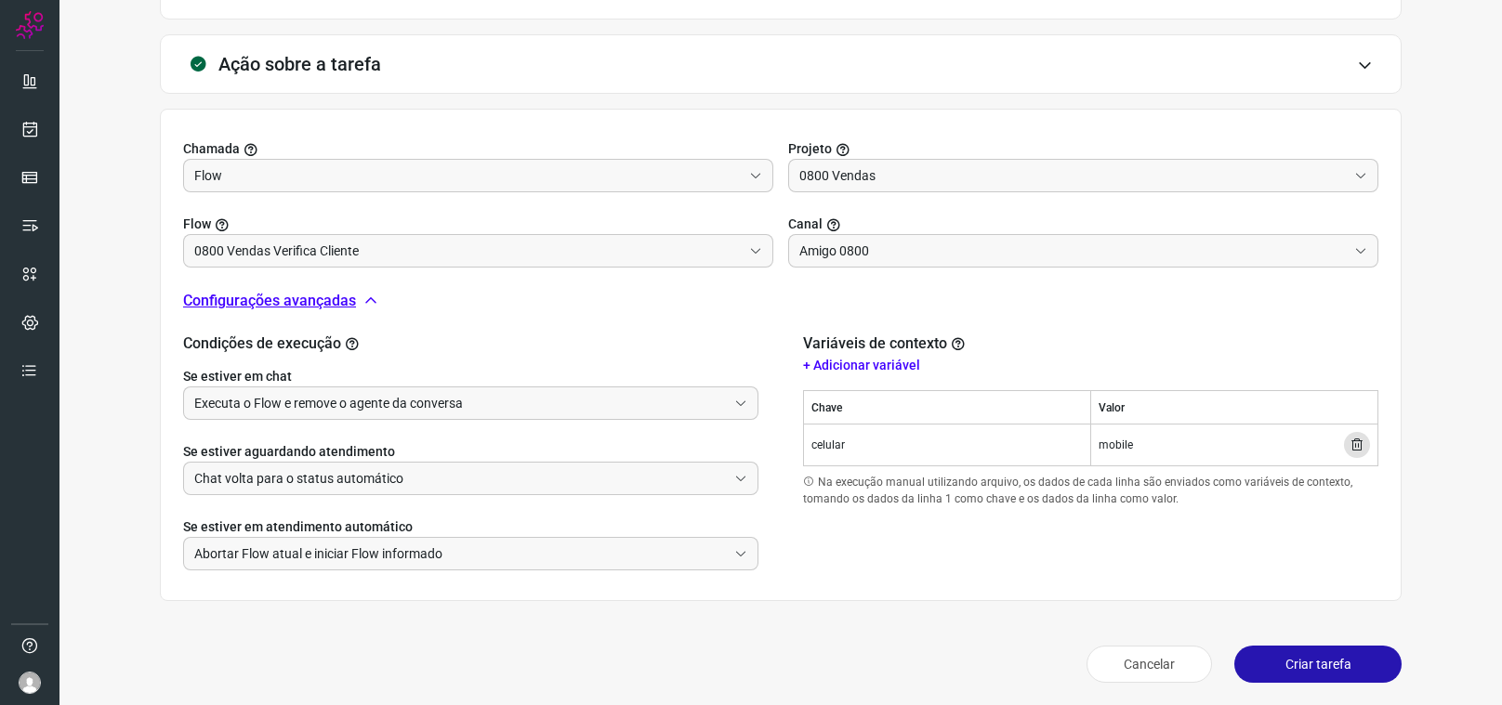
scroll to position [540, 0]
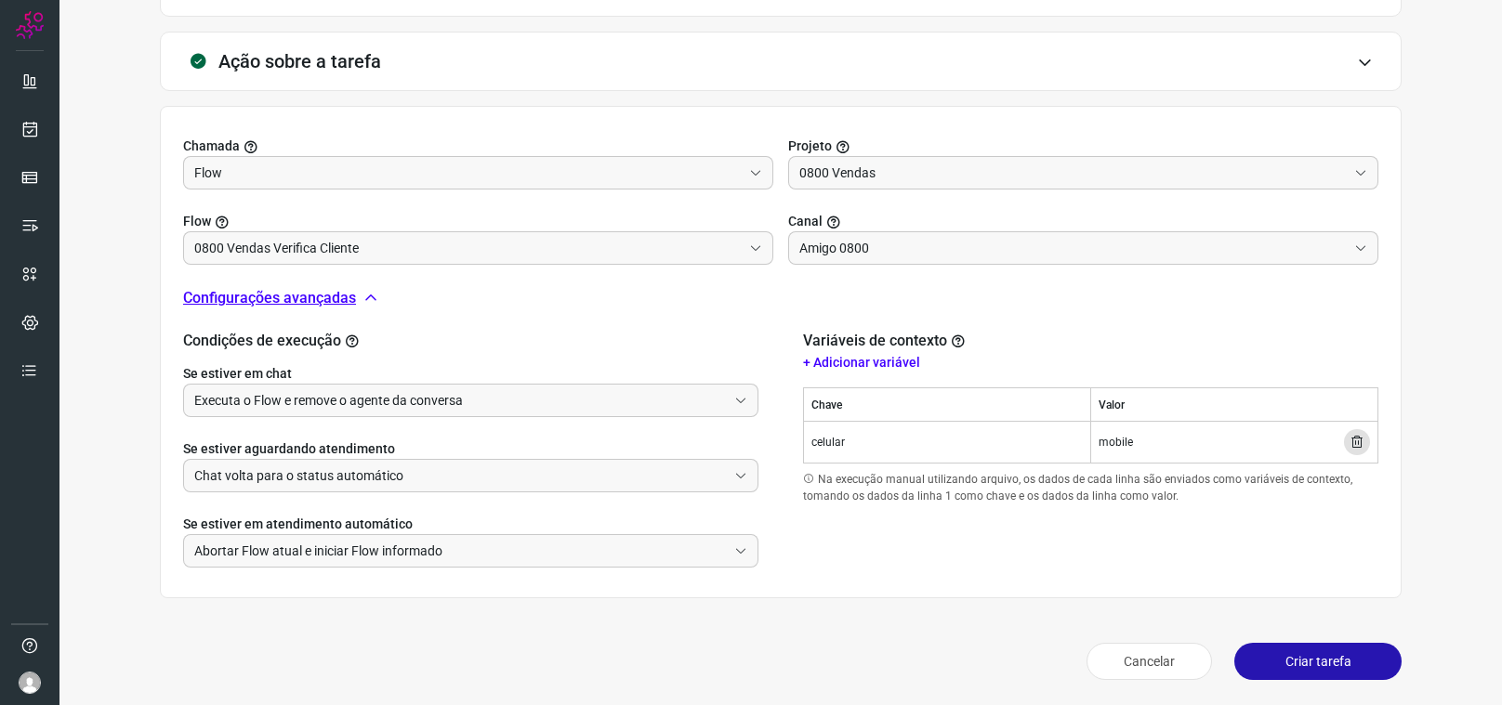
click at [1303, 663] on button "Criar tarefa" at bounding box center [1317, 661] width 167 height 37
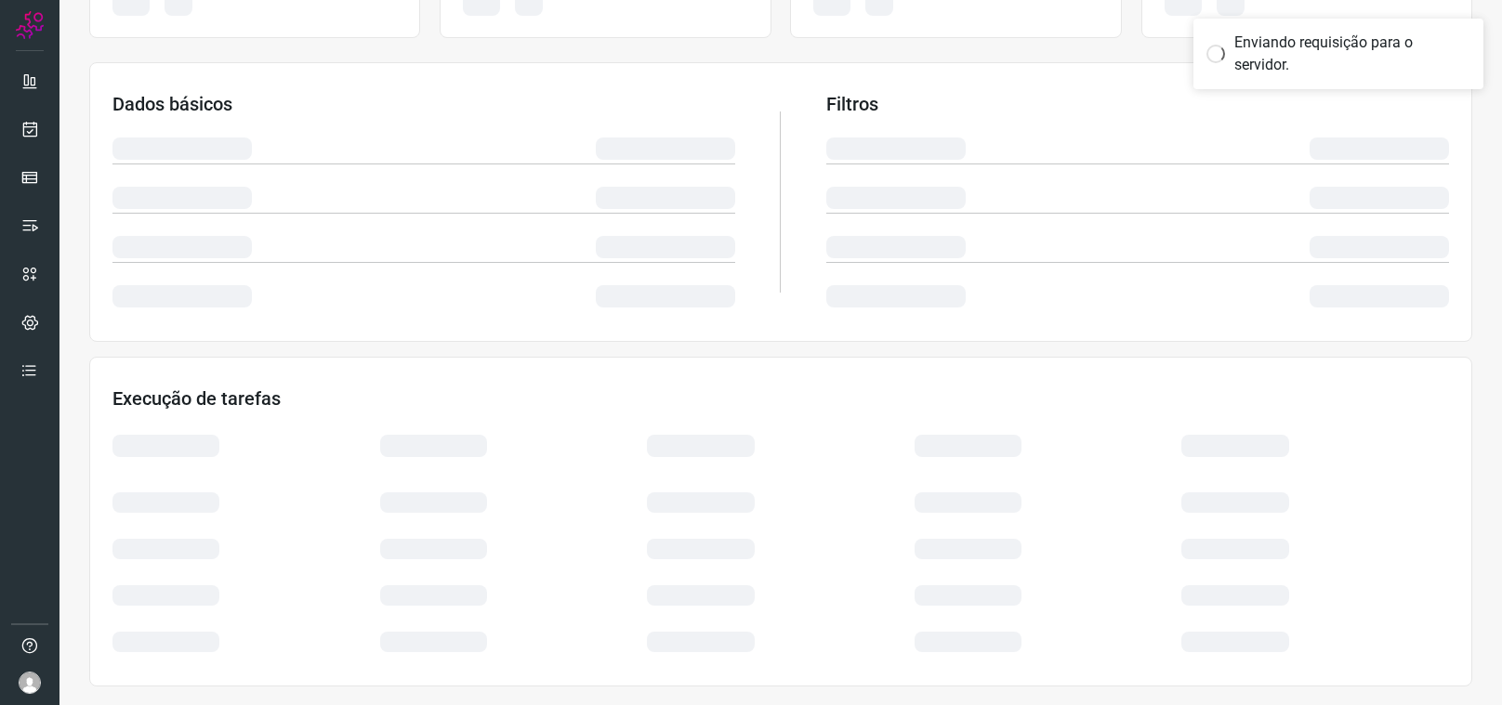
scroll to position [252, 0]
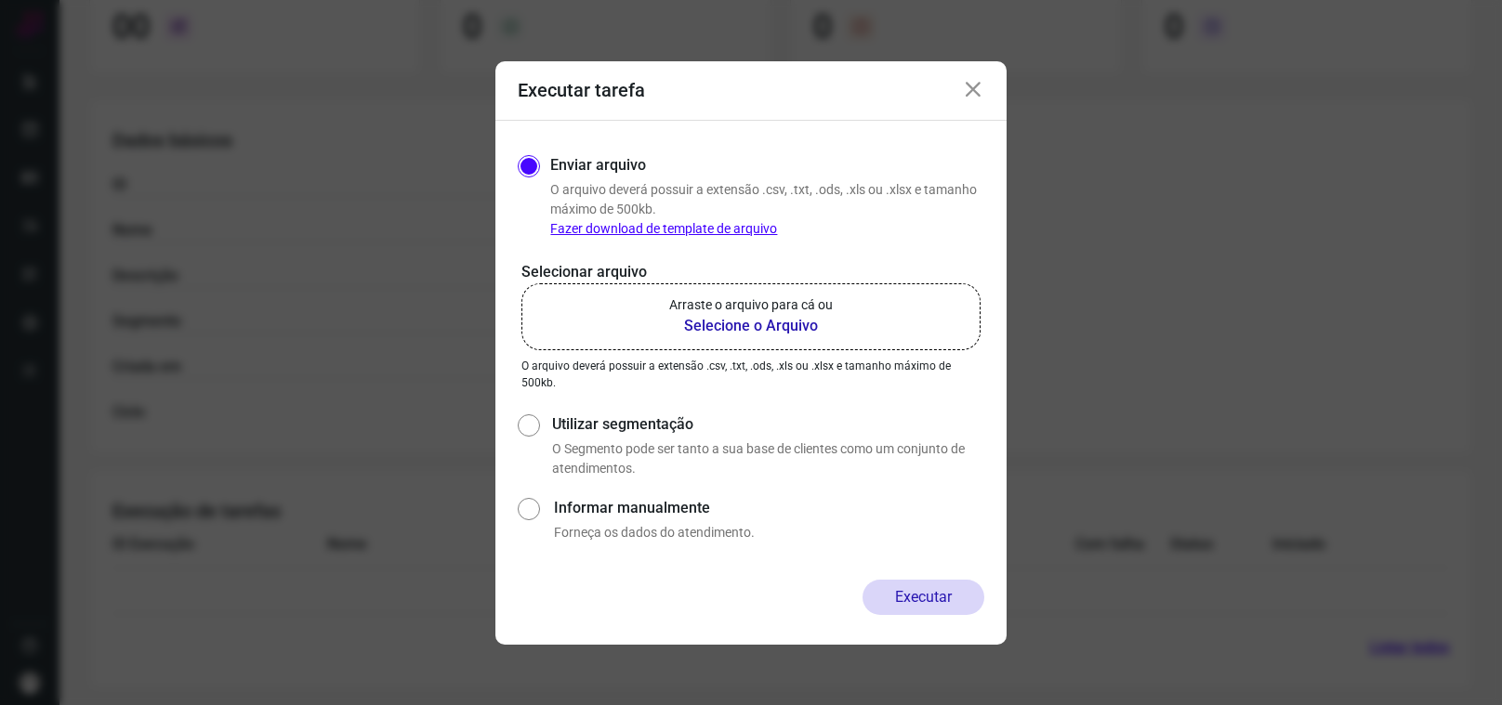
click at [663, 226] on link "Fazer download de template de arquivo" at bounding box center [663, 228] width 227 height 15
click at [592, 514] on label "Informar manualmente" at bounding box center [769, 508] width 430 height 22
click at [539, 514] on input "Informar manualmente" at bounding box center [528, 517] width 21 height 49
radio input "true"
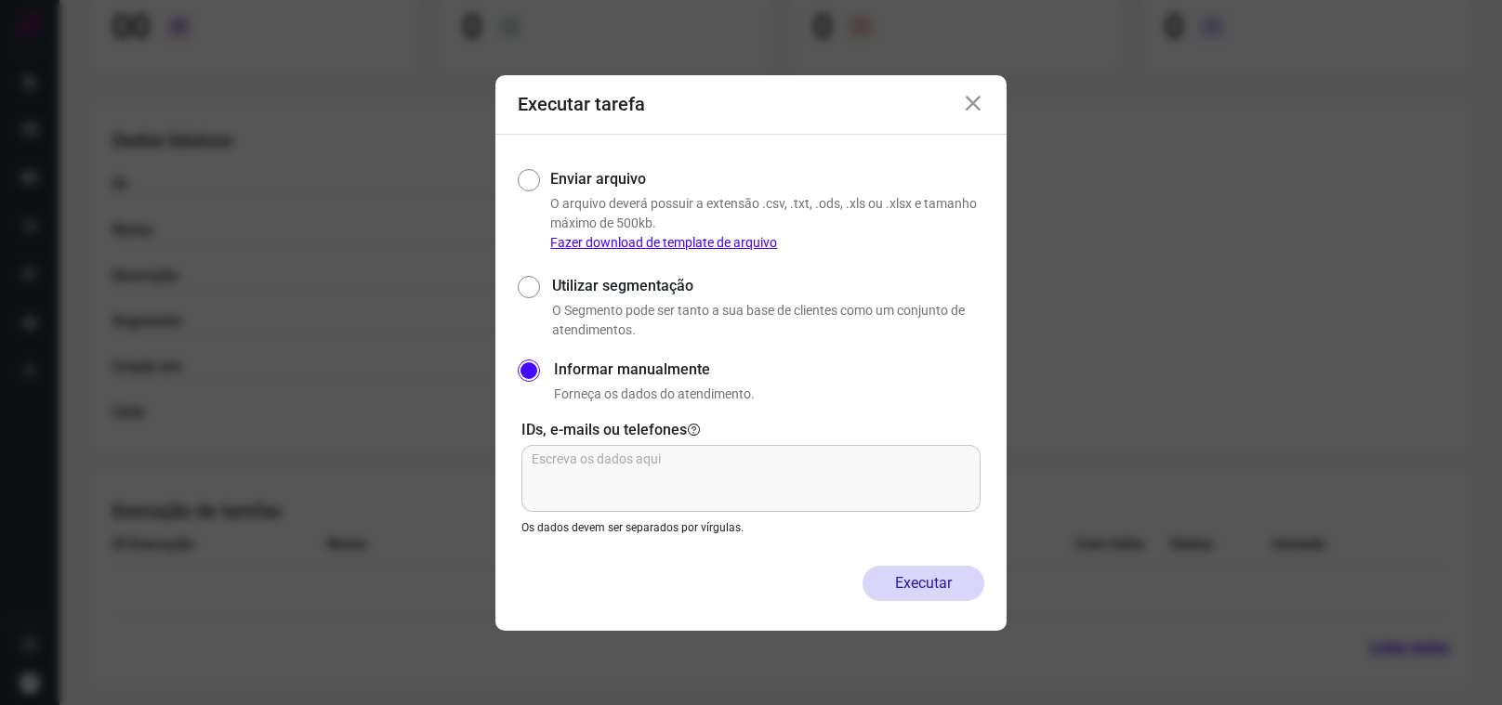
click at [618, 297] on div "Utilizar segmentação O Segmento pode ser tanto a sua base de clientes como um c…" at bounding box center [765, 307] width 440 height 65
click at [967, 97] on icon at bounding box center [973, 104] width 22 height 22
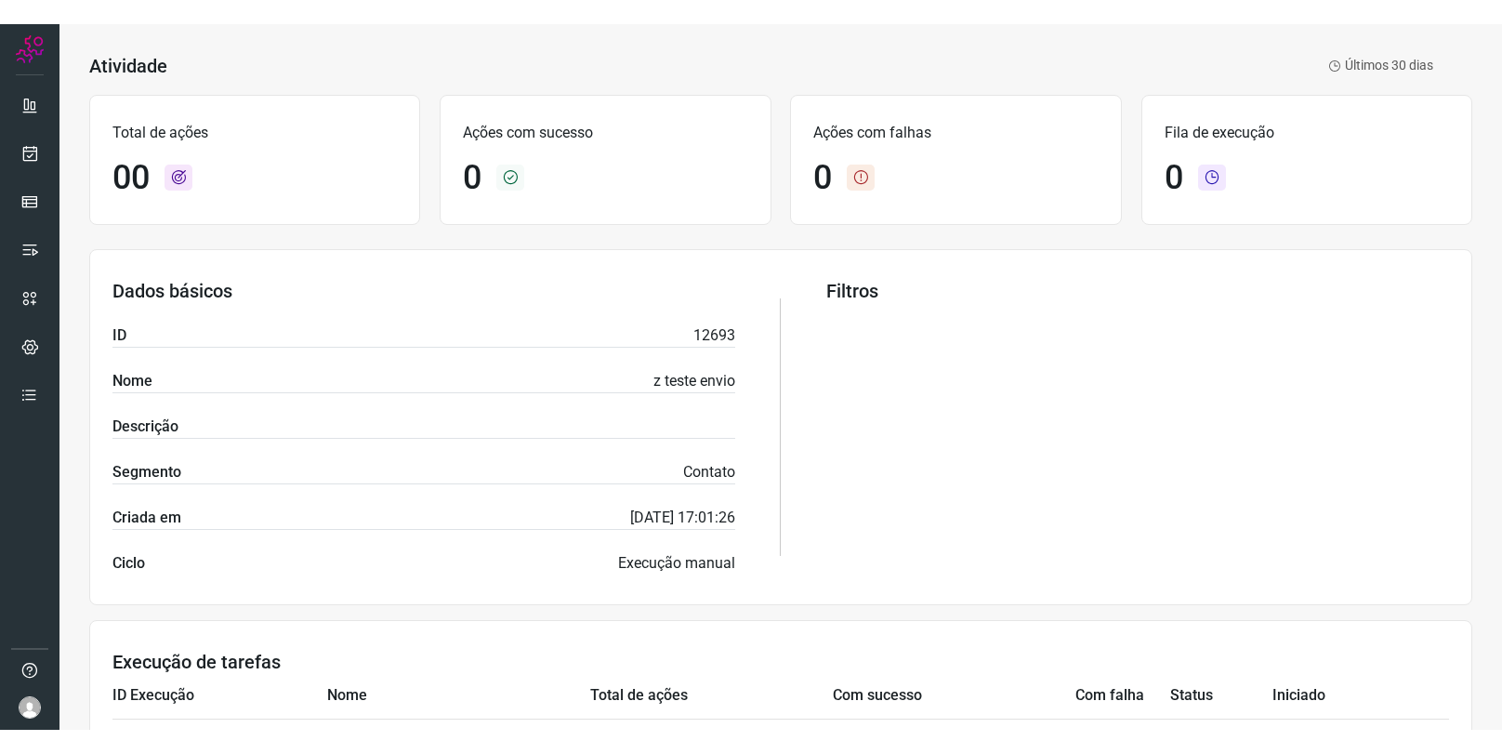
scroll to position [0, 0]
